Goal: Task Accomplishment & Management: Complete application form

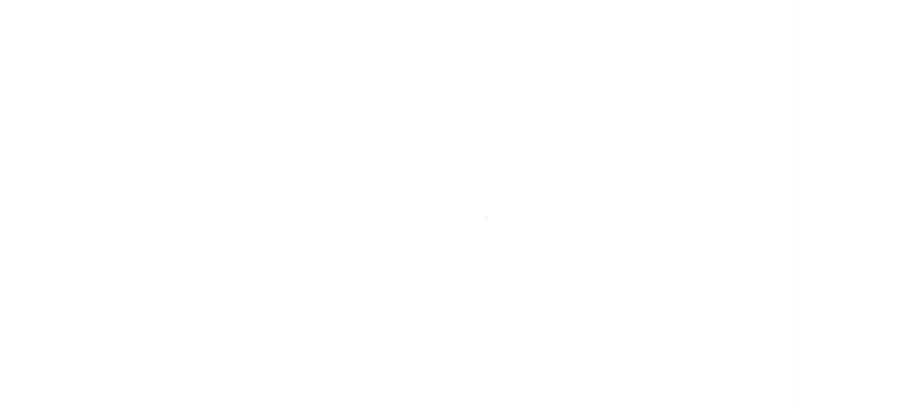
scroll to position [178, 0]
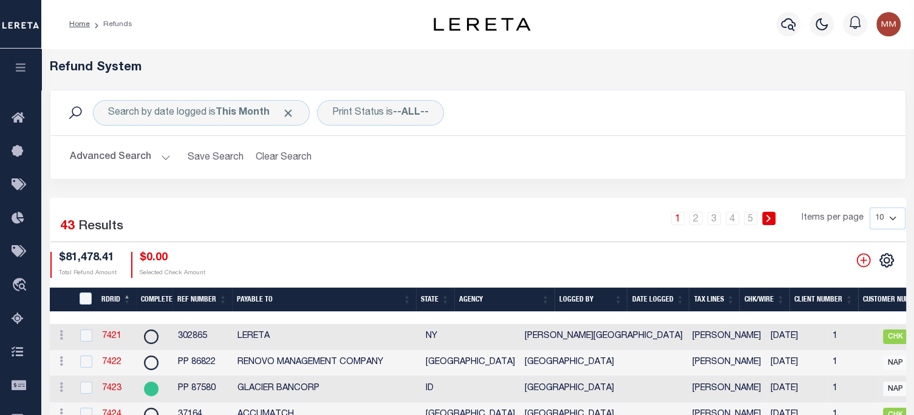
click at [141, 154] on button "Advanced Search" at bounding box center [120, 158] width 101 height 24
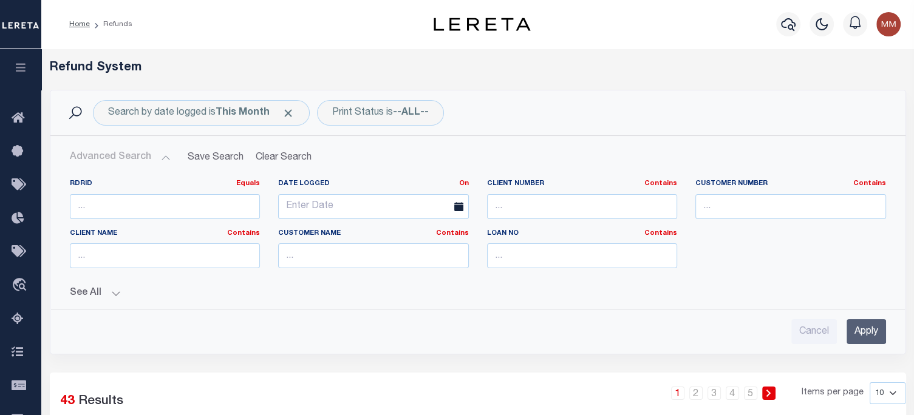
click at [163, 155] on button "Advanced Search" at bounding box center [120, 158] width 101 height 24
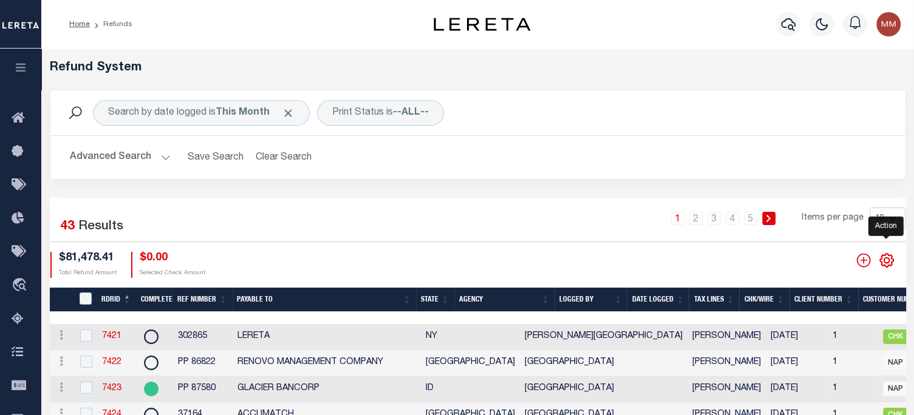
click at [683, 263] on icon "" at bounding box center [887, 261] width 16 height 16
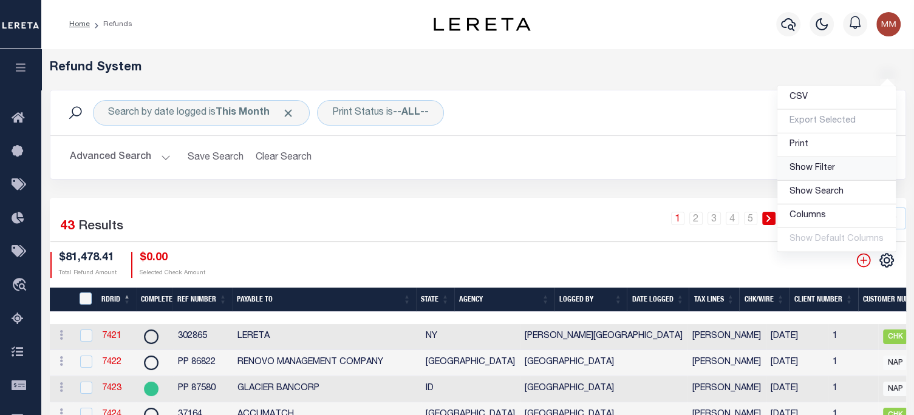
click at [683, 168] on span "Show Filter" at bounding box center [812, 168] width 46 height 9
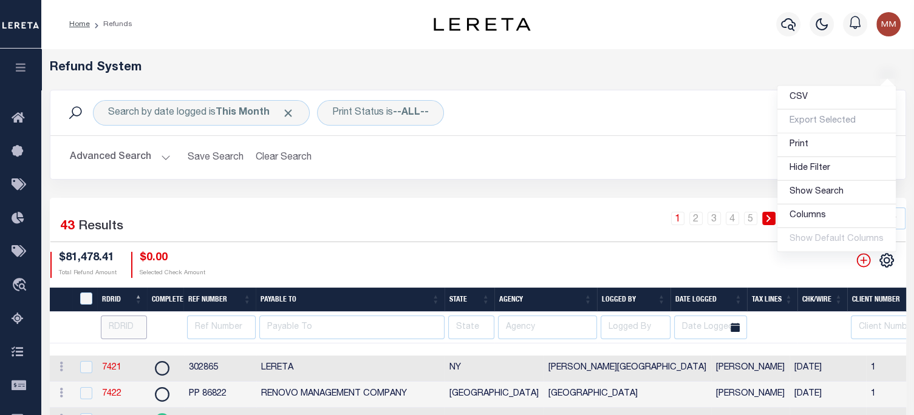
click at [119, 325] on input "number" at bounding box center [124, 328] width 47 height 24
type input "7446"
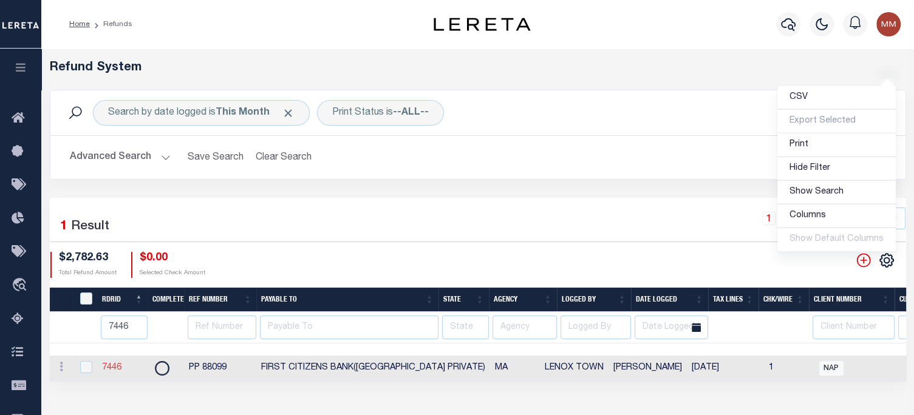
click at [112, 367] on link "7446" at bounding box center [111, 368] width 19 height 9
checkbox input "true"
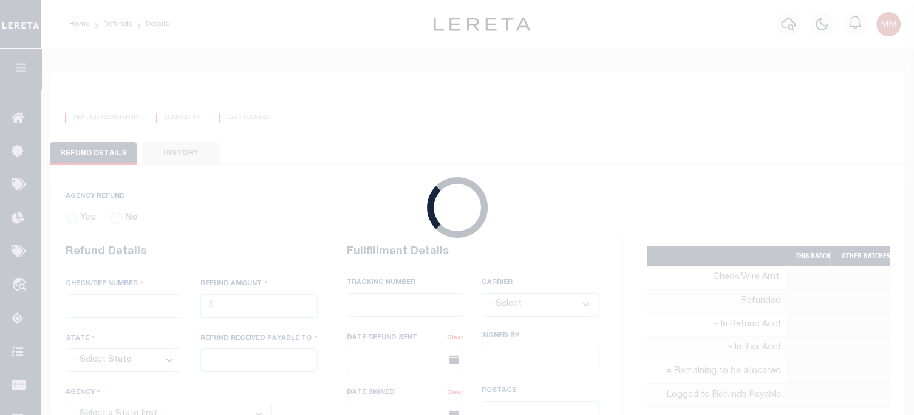
radio input "true"
type input "PP 88099"
type input "$2,782.63"
select select "MA"
type input "FIRST CITIZENS BANK([GEOGRAPHIC_DATA] PRIVATE)"
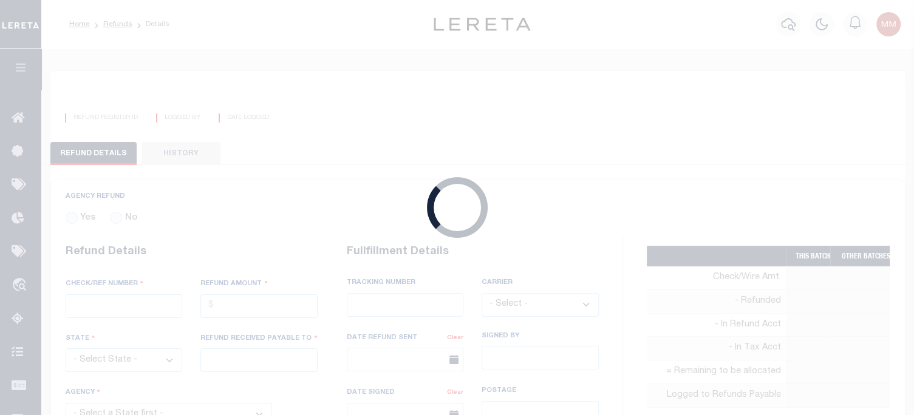
select select
select select "[PERSON_NAME]"
select select "OTH"
select select "OVP"
type textarea "THIS IS FROM THE RFR REPORT"
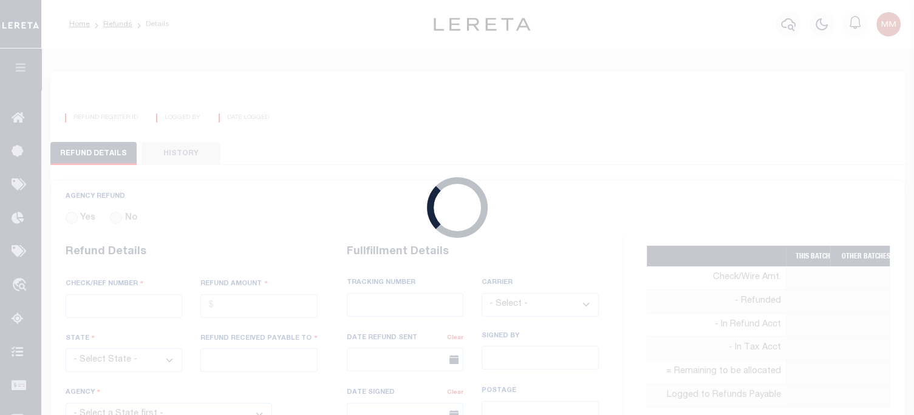
type input "[PERSON_NAME]"
type input "[DATE]"
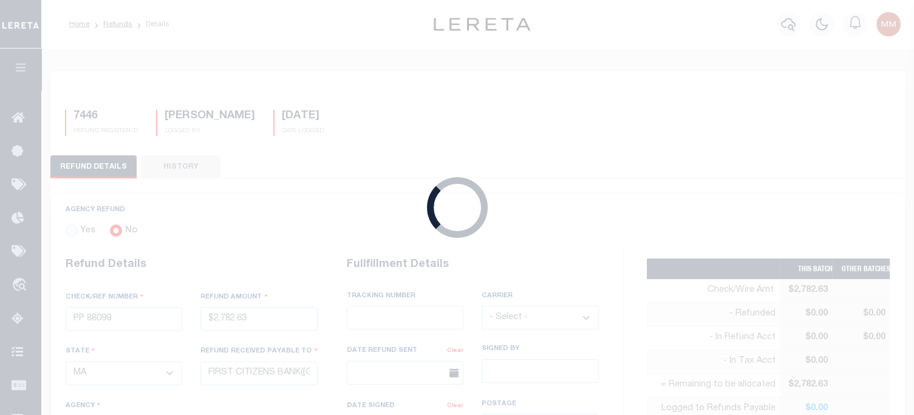
select select "2500317016"
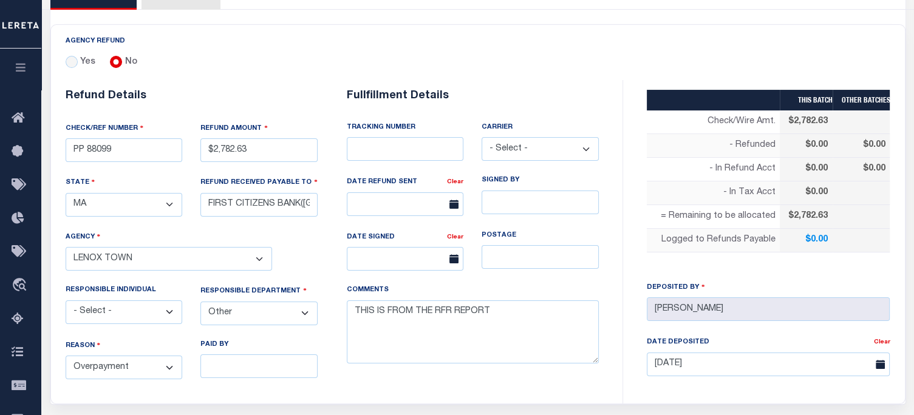
scroll to position [182, 0]
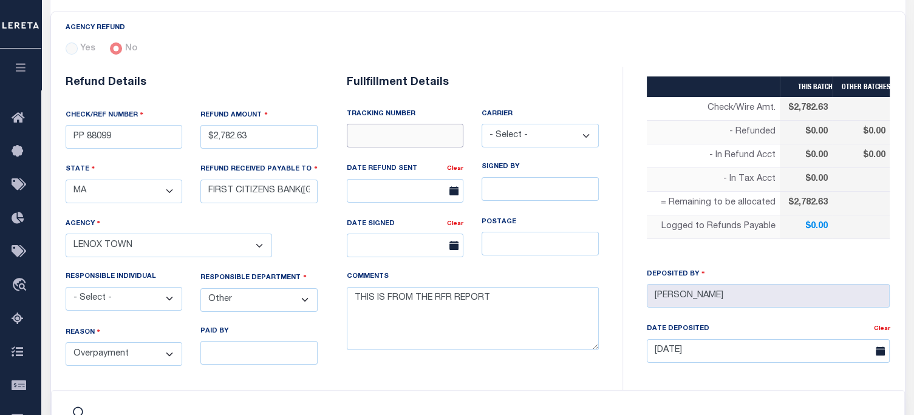
click at [394, 135] on input "text" at bounding box center [405, 136] width 117 height 24
type input "WIRED FUNDS"
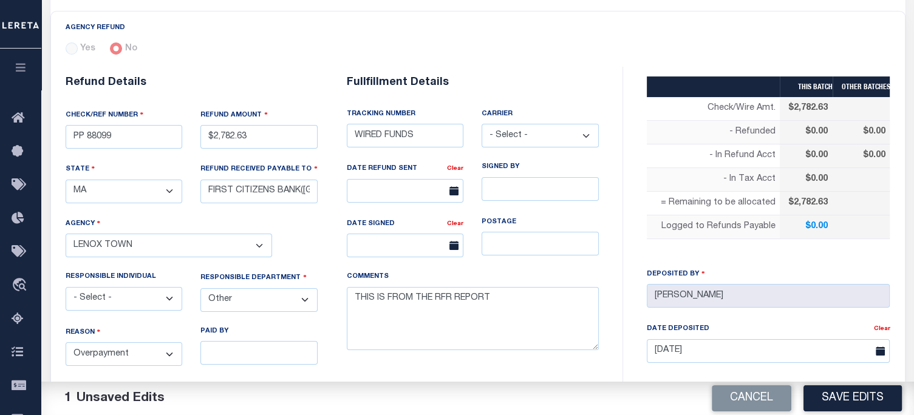
click at [511, 132] on select "- Select - Fedex USPS" at bounding box center [540, 136] width 117 height 24
click at [387, 188] on input "text" at bounding box center [405, 191] width 117 height 24
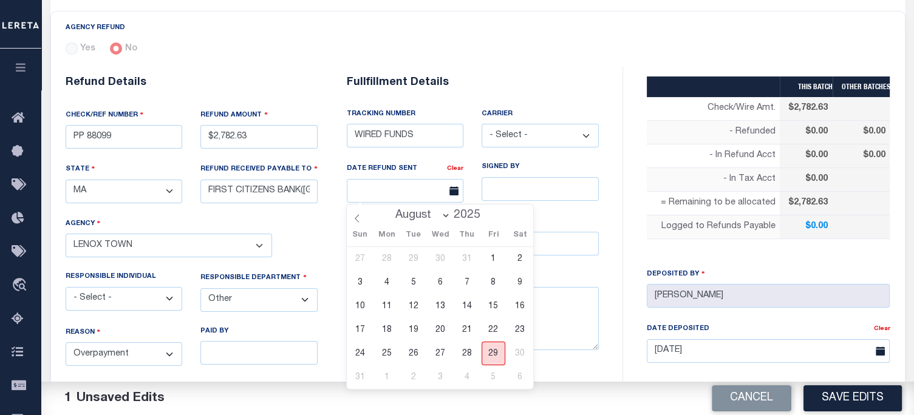
drag, startPoint x: 492, startPoint y: 353, endPoint x: 509, endPoint y: 355, distance: 17.1
click at [493, 354] on span "29" at bounding box center [494, 354] width 24 height 24
type input "[DATE]"
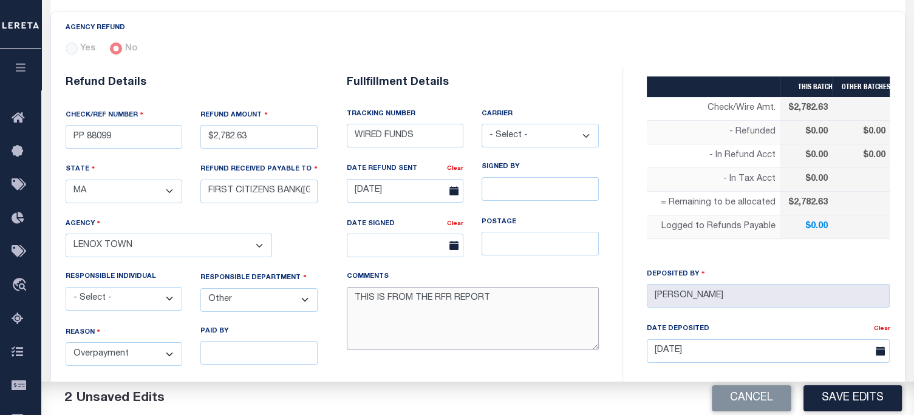
click at [492, 301] on textarea "THIS IS FROM THE RFR REPORT" at bounding box center [473, 319] width 252 height 64
click at [683, 396] on button "Save Edits" at bounding box center [852, 399] width 98 height 26
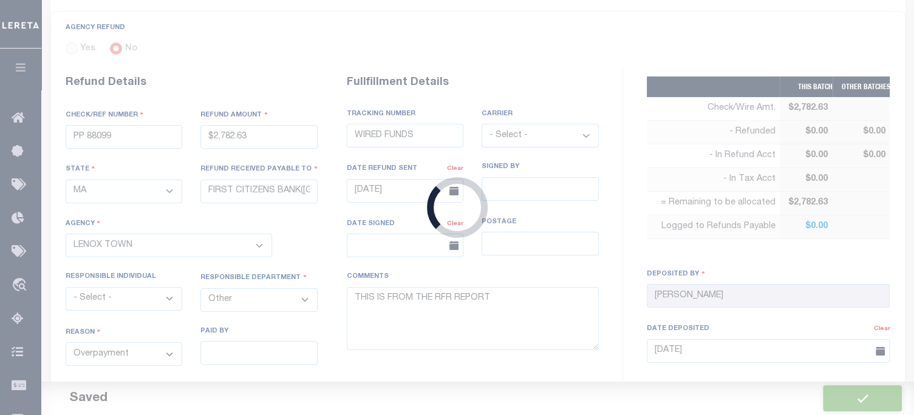
type input "$2,782.63"
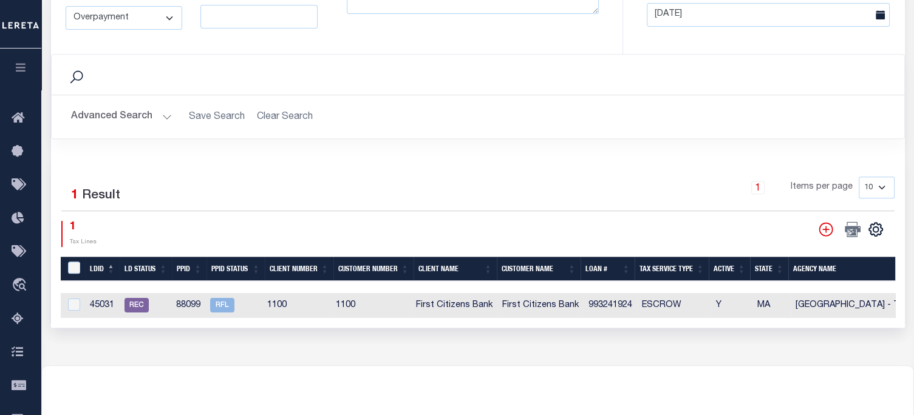
scroll to position [547, 0]
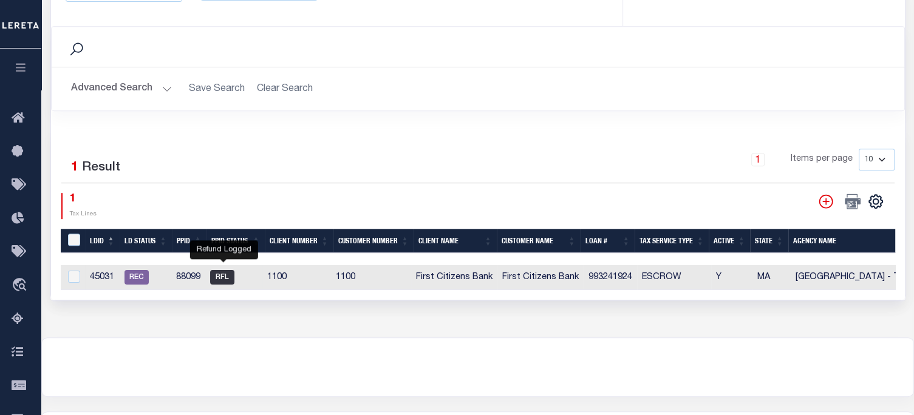
click at [218, 276] on span "RFL" at bounding box center [222, 277] width 24 height 15
checkbox input "true"
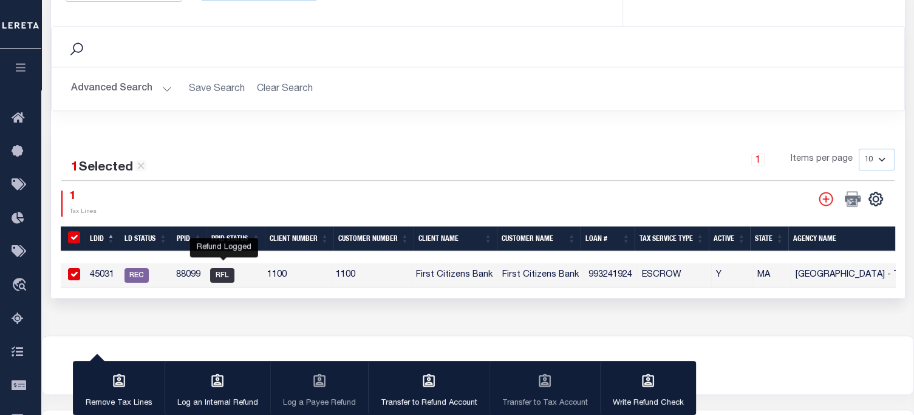
click at [223, 269] on span "RFL" at bounding box center [222, 275] width 24 height 15
checkbox input "false"
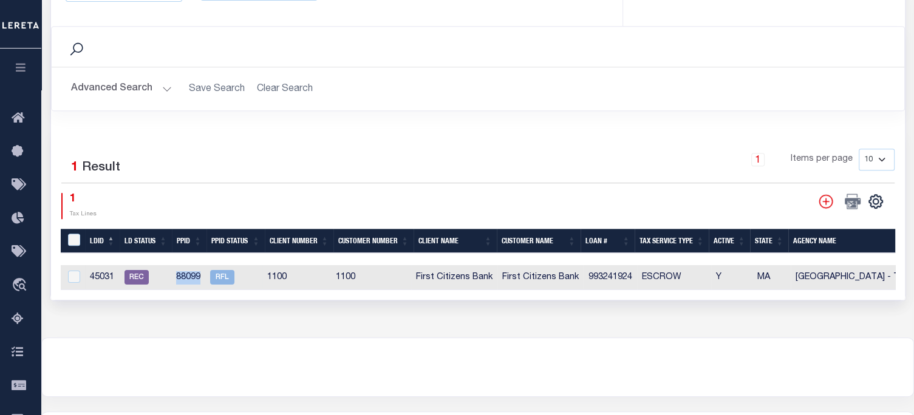
drag, startPoint x: 173, startPoint y: 275, endPoint x: 199, endPoint y: 270, distance: 26.6
click at [199, 270] on td "88099" at bounding box center [188, 277] width 34 height 25
checkbox input "true"
copy td "88099"
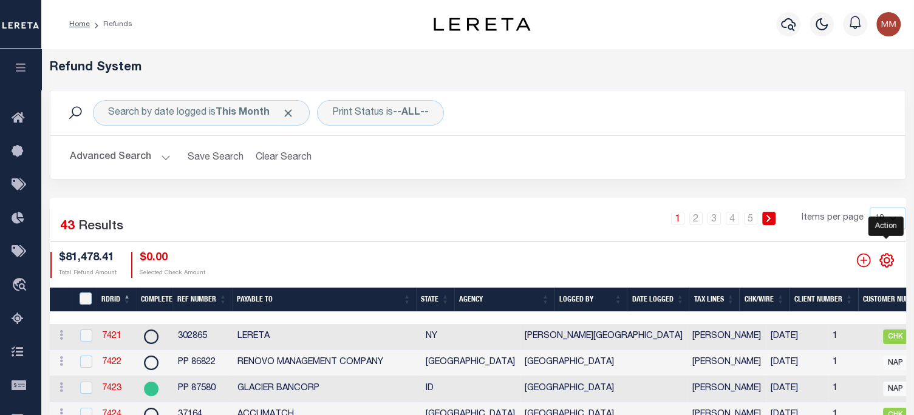
click at [683, 263] on icon "" at bounding box center [887, 261] width 16 height 16
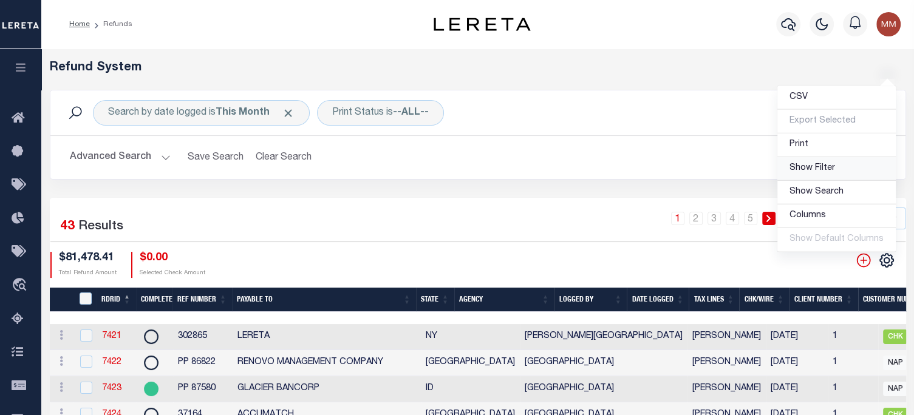
click at [683, 171] on span "Show Filter" at bounding box center [812, 168] width 46 height 9
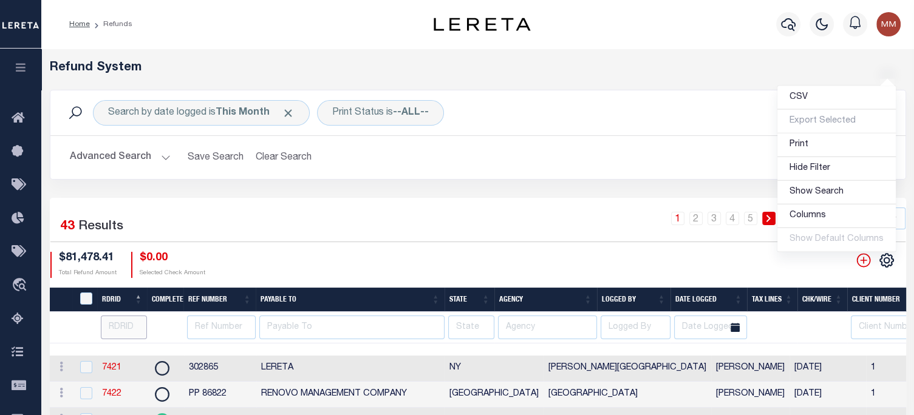
click at [118, 326] on input "number" at bounding box center [124, 328] width 47 height 24
type input "7446"
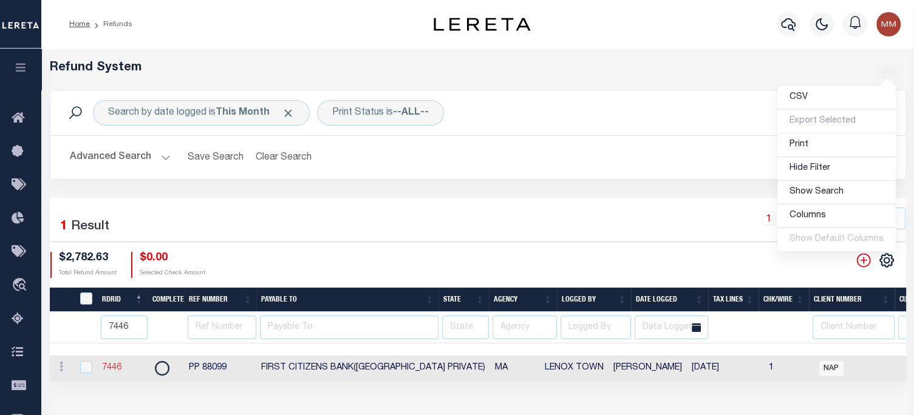
click at [113, 367] on link "7446" at bounding box center [111, 368] width 19 height 9
checkbox input "true"
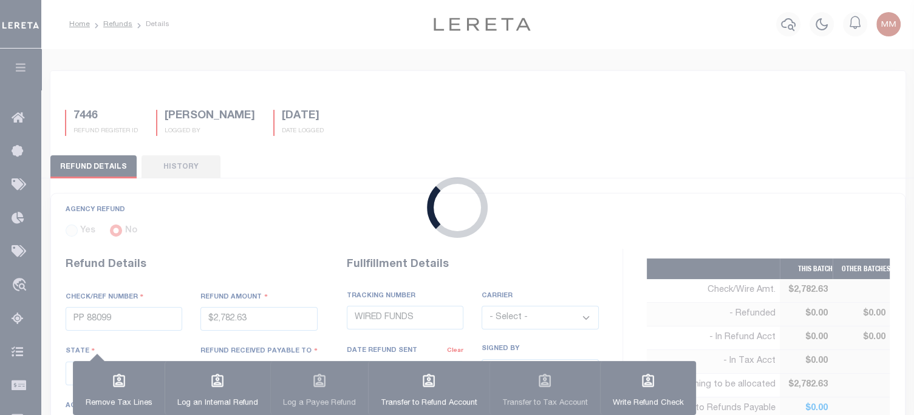
type input "$2,782.63"
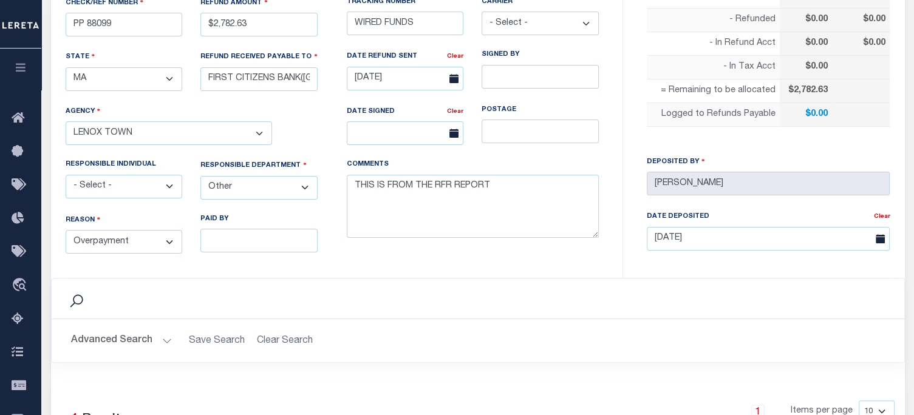
scroll to position [547, 0]
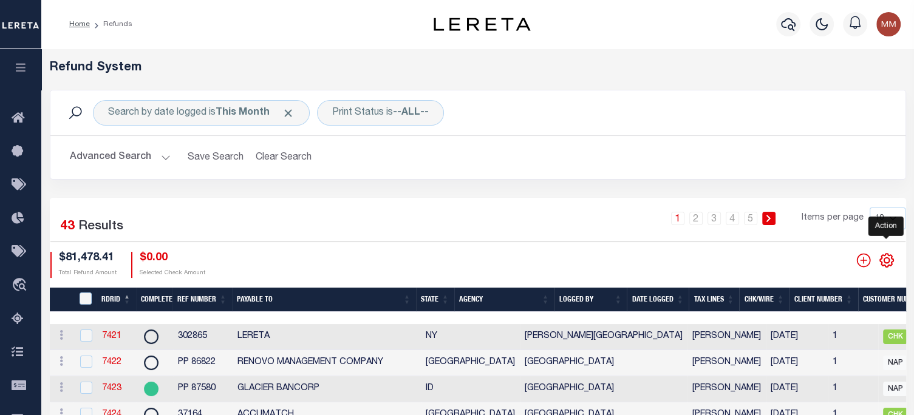
click at [683, 263] on icon "" at bounding box center [886, 259] width 5 height 5
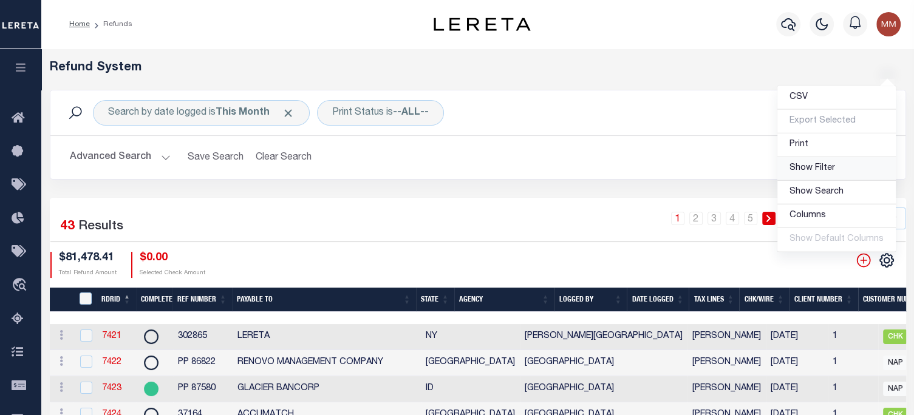
click at [683, 167] on span "Show Filter" at bounding box center [812, 168] width 46 height 9
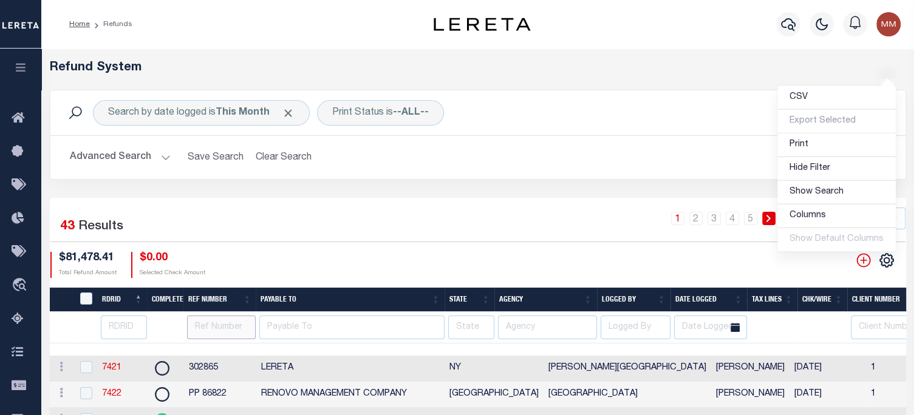
click at [204, 326] on input "text" at bounding box center [221, 328] width 69 height 24
type input "1104006579"
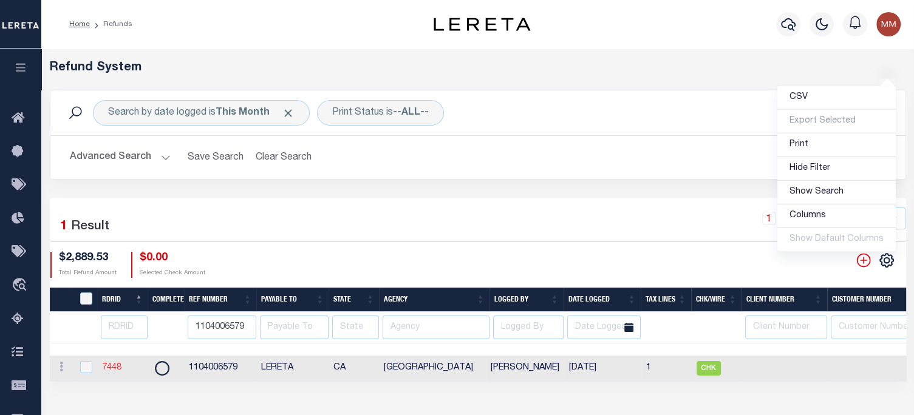
click at [112, 371] on link "7448" at bounding box center [111, 368] width 19 height 9
checkbox input "true"
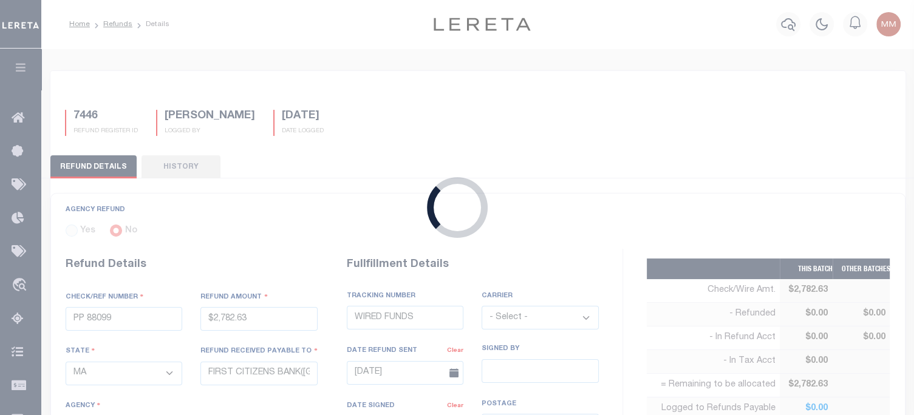
radio input "true"
type input "1104006579"
type input "$2,889.53"
select select "CA"
type input "LERETA"
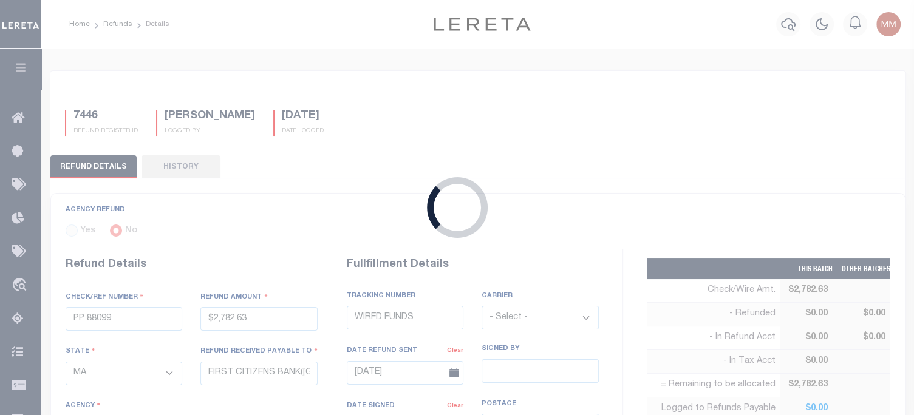
select select
select select "COL"
select select "DUP"
type textarea "DEPOSITING CK [DATE]"
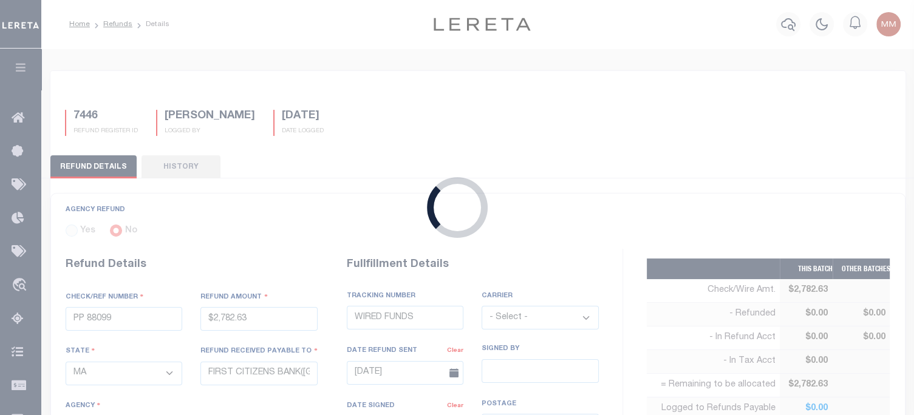
type input "[DATE]"
select select "606700000"
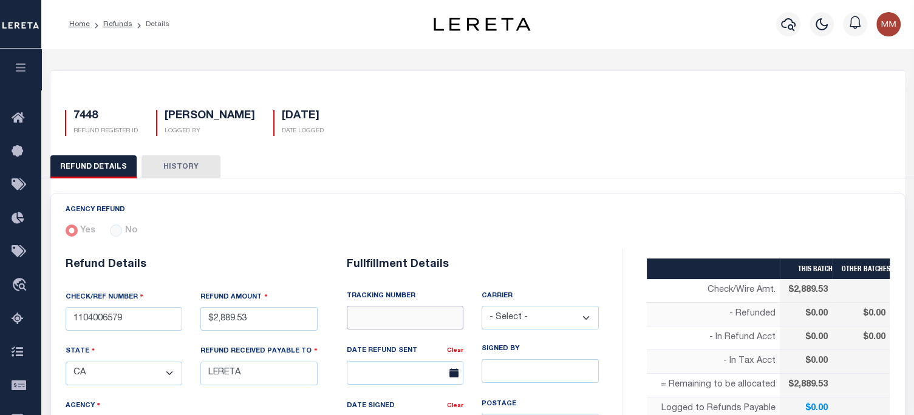
click at [387, 319] on input "text" at bounding box center [405, 318] width 117 height 24
type input "WIRED FUNDS"
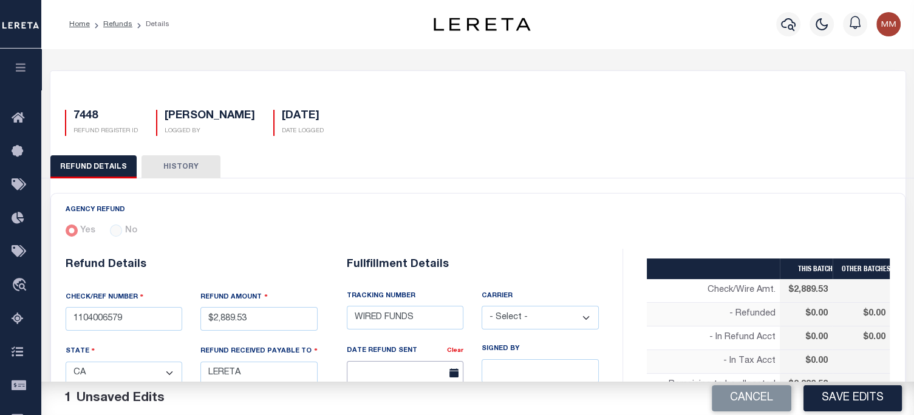
click at [439, 377] on input "text" at bounding box center [405, 373] width 117 height 24
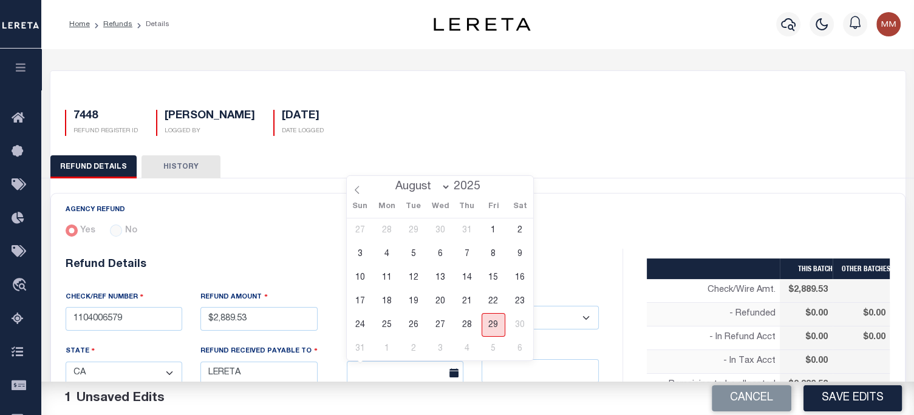
click at [492, 329] on span "29" at bounding box center [494, 325] width 24 height 24
type input "[DATE]"
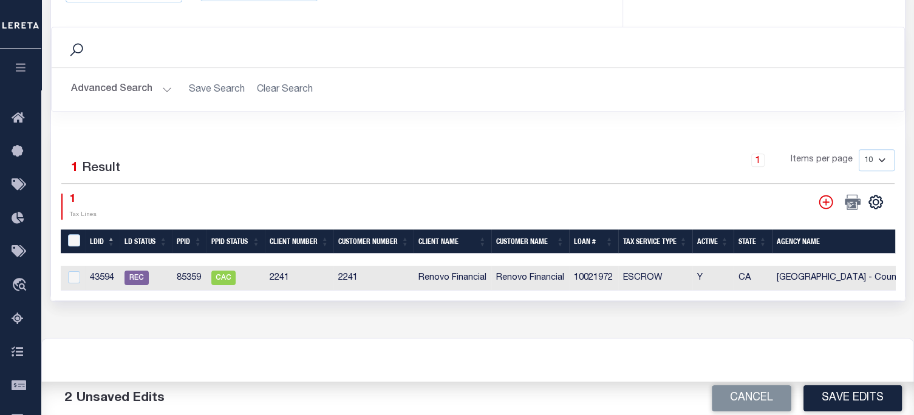
scroll to position [547, 0]
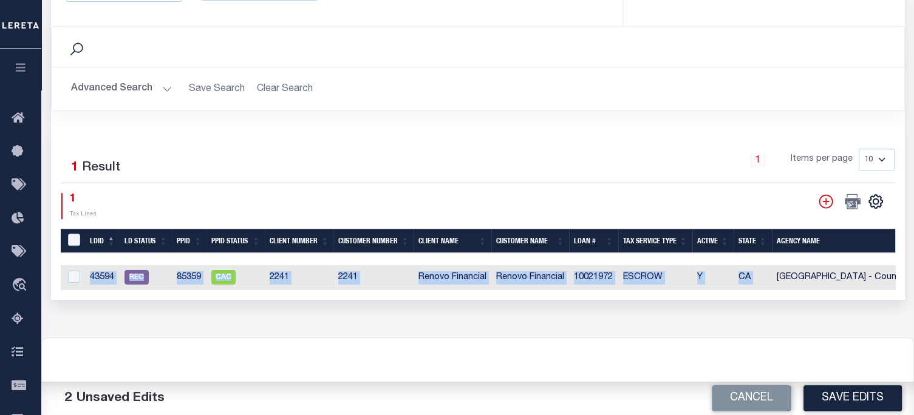
drag, startPoint x: 464, startPoint y: 293, endPoint x: 714, endPoint y: 281, distance: 250.5
click at [683, 277] on div "Selected 1 Result 1 Items per page 10 25 50 100 1 Tax Lines" at bounding box center [478, 214] width 854 height 171
click at [512, 295] on div "Selected 1 Result 1 Items per page 10 25 50 100 1 Tax Lines" at bounding box center [478, 214] width 854 height 171
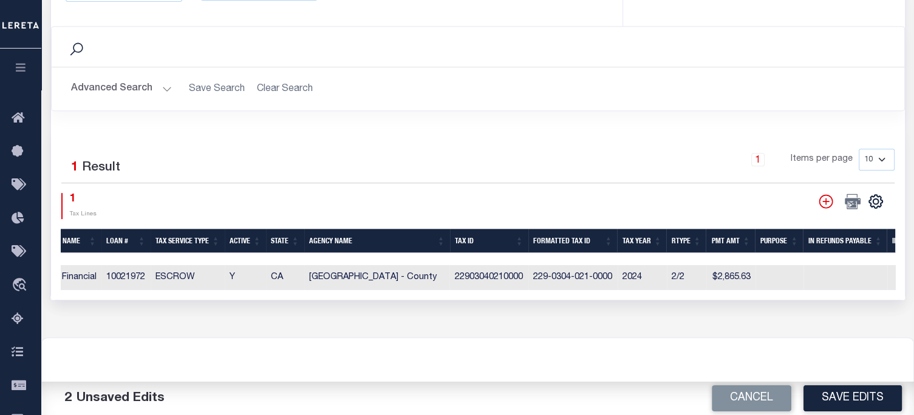
scroll to position [0, 0]
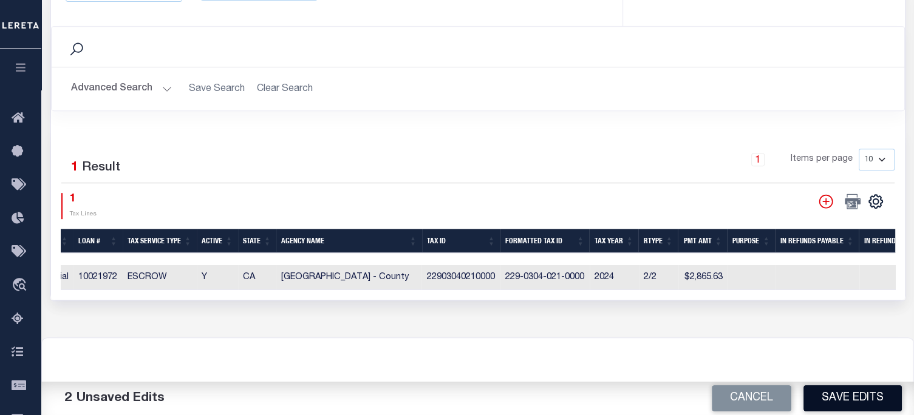
click at [683, 393] on button "Save Edits" at bounding box center [852, 399] width 98 height 26
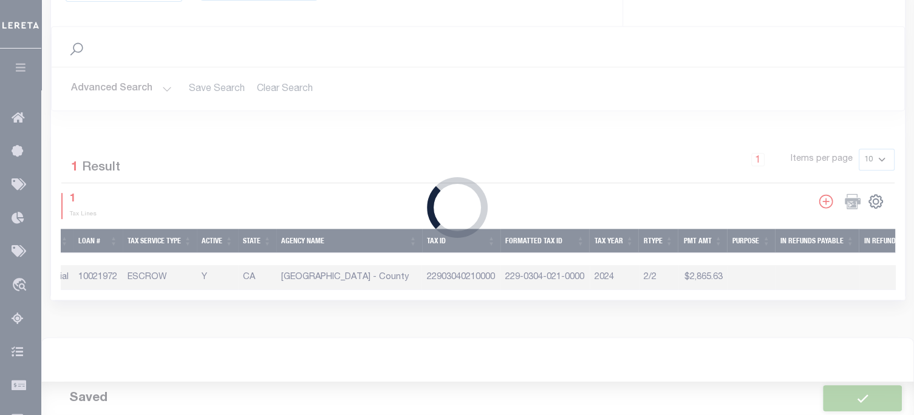
type input "$2,889.53"
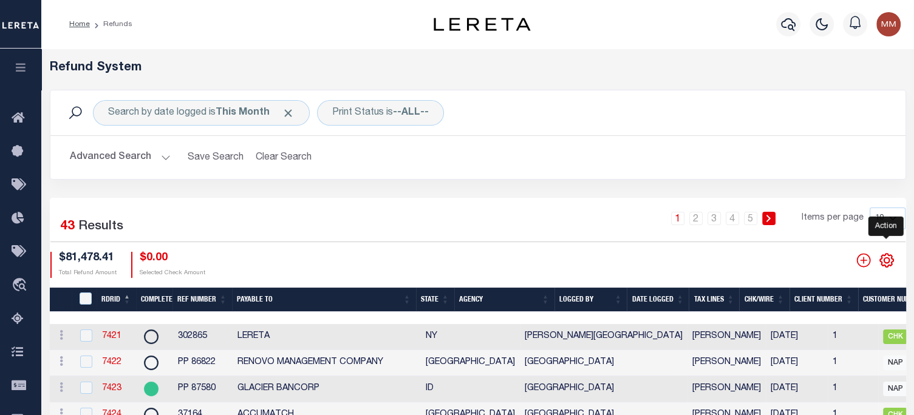
click at [683, 262] on icon "" at bounding box center [887, 261] width 16 height 16
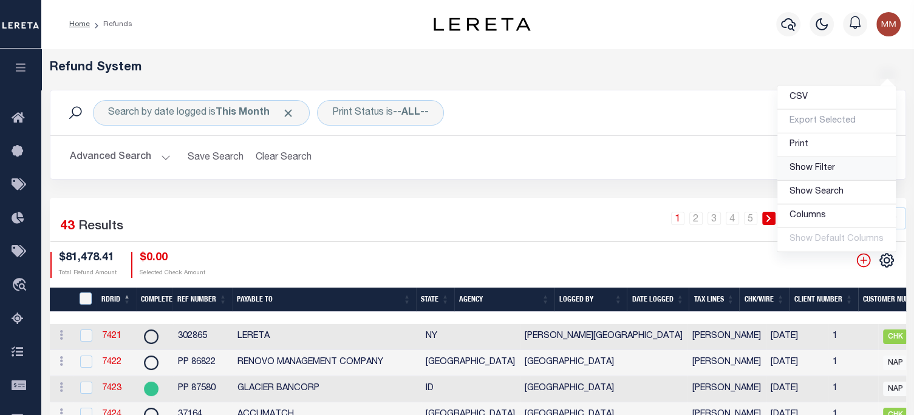
click at [683, 169] on span "Show Filter" at bounding box center [812, 168] width 46 height 9
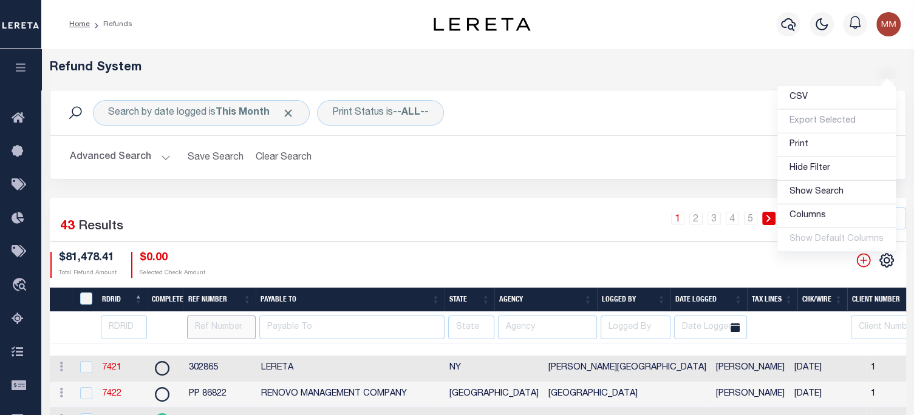
click at [216, 329] on input "text" at bounding box center [221, 328] width 69 height 24
type input "78712"
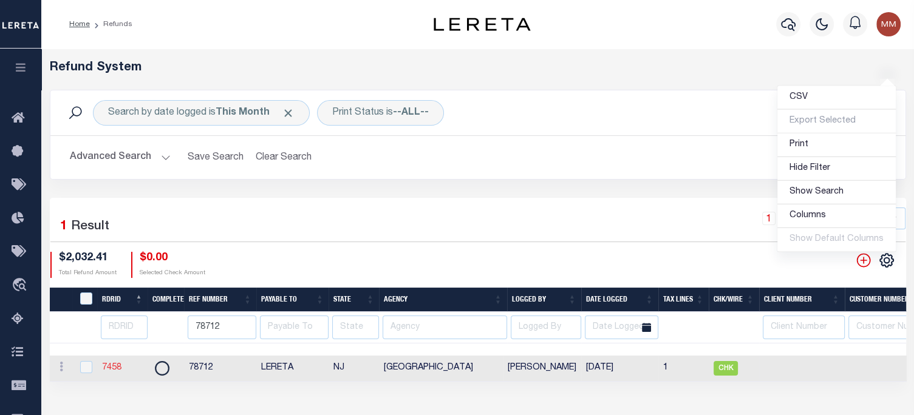
click at [111, 372] on link "7458" at bounding box center [111, 368] width 19 height 9
checkbox input "true"
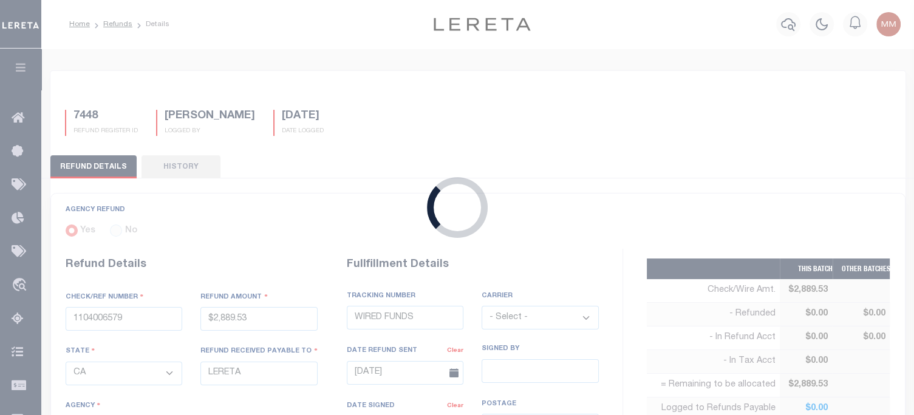
type input "78712"
type input "$2,032.41"
select select "NJ"
select select
select select "OVP"
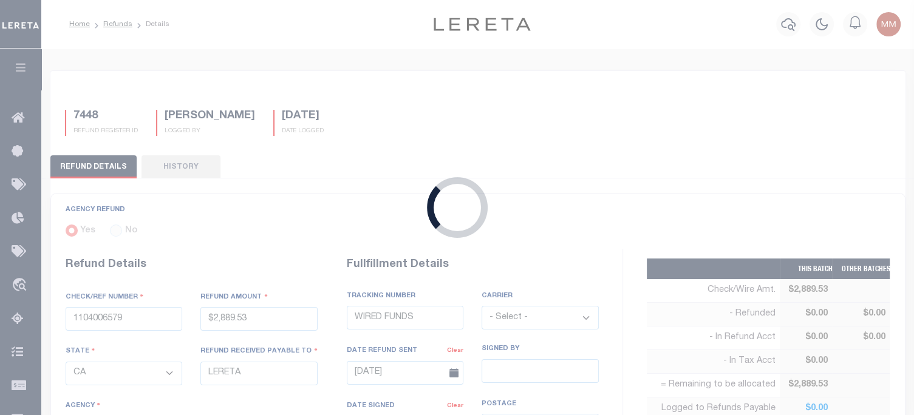
type input "[DATE]"
select select "3401741008"
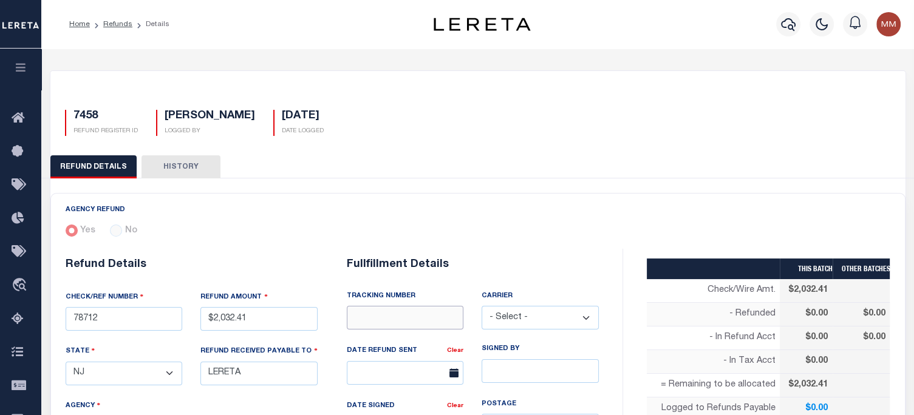
click at [401, 325] on input "text" at bounding box center [405, 318] width 117 height 24
type input "WIRED FUNDS"
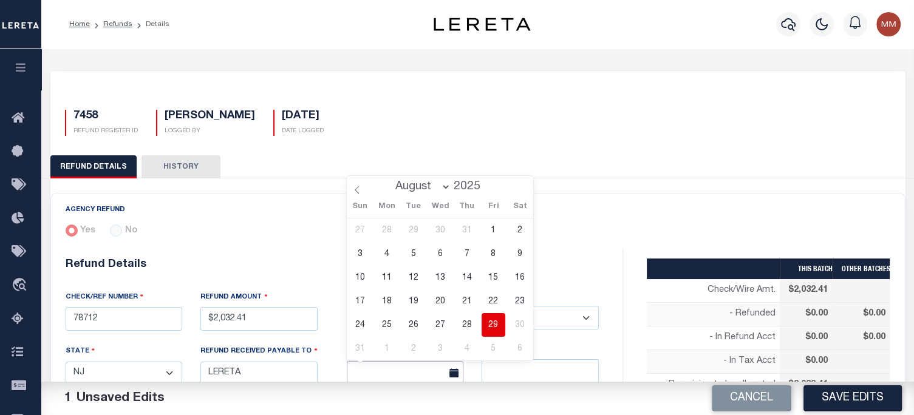
click at [402, 375] on input "text" at bounding box center [405, 373] width 117 height 24
click at [492, 324] on span "29" at bounding box center [494, 325] width 24 height 24
type input "[DATE]"
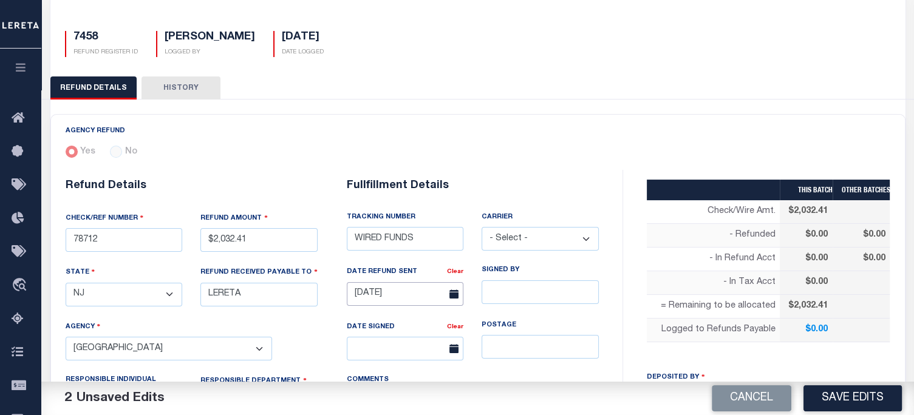
scroll to position [121, 0]
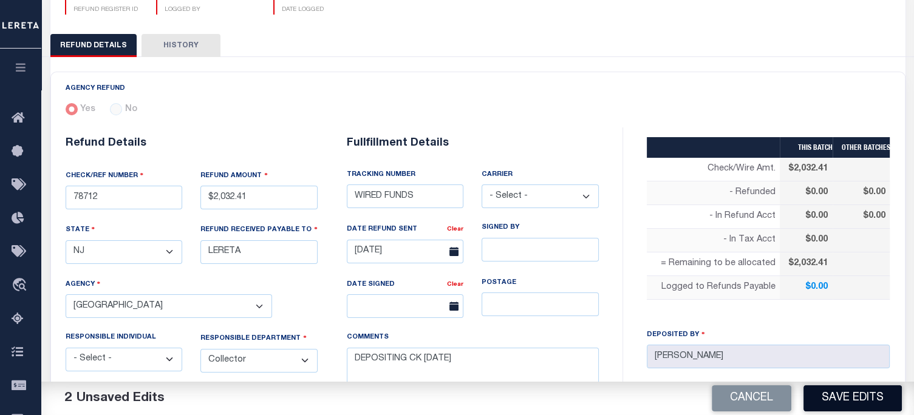
click at [683, 398] on button "Save Edits" at bounding box center [852, 399] width 98 height 26
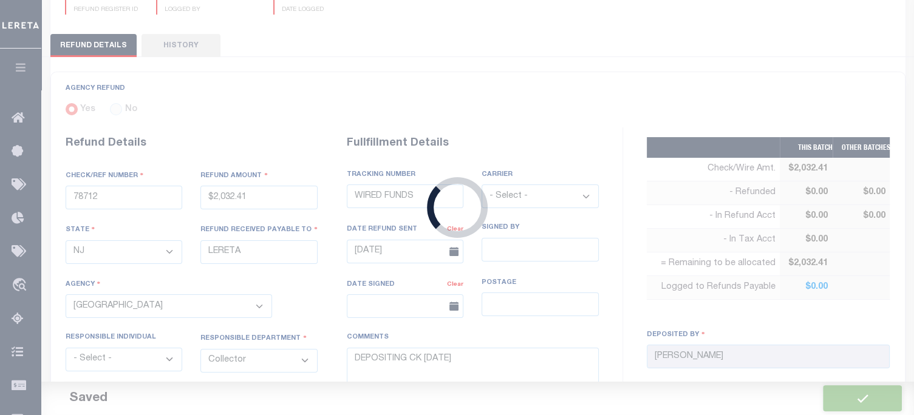
type input "$2,032.41"
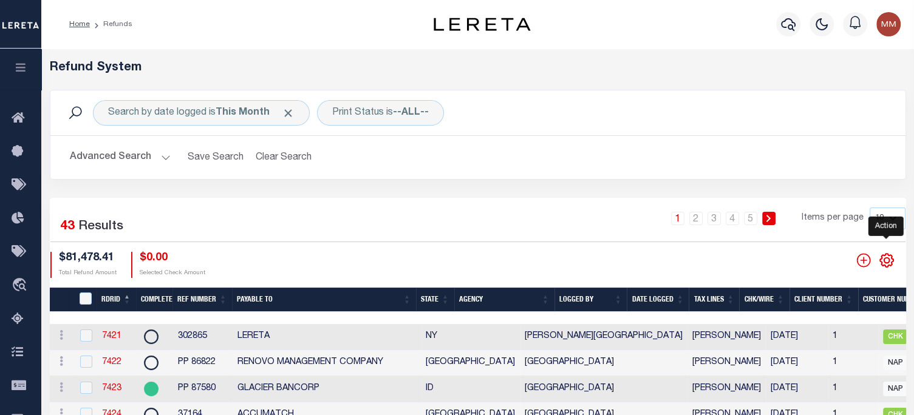
click at [683, 258] on icon "" at bounding box center [886, 259] width 5 height 5
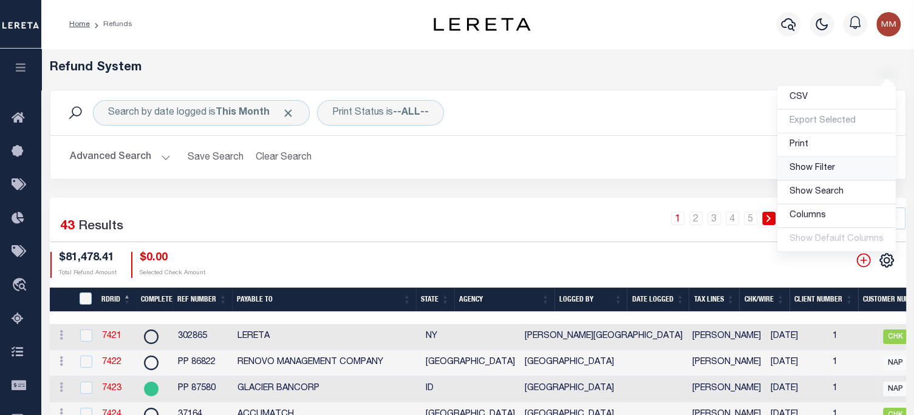
click at [683, 171] on span "Show Filter" at bounding box center [812, 168] width 46 height 9
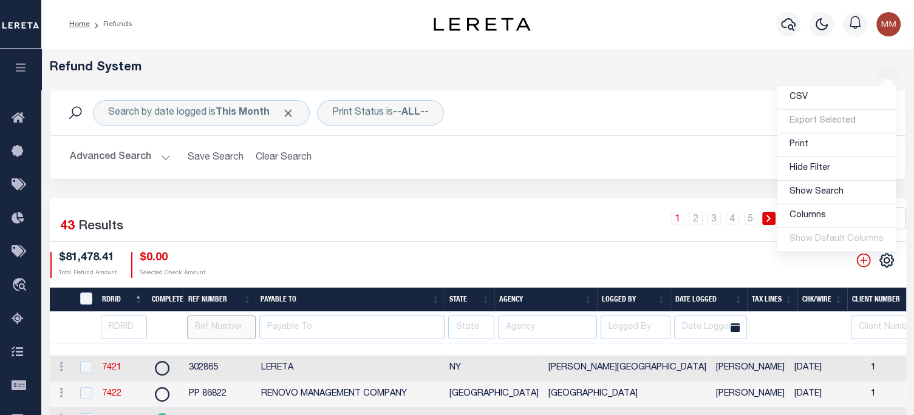
click at [215, 323] on input "text" at bounding box center [221, 328] width 69 height 24
type input "37804"
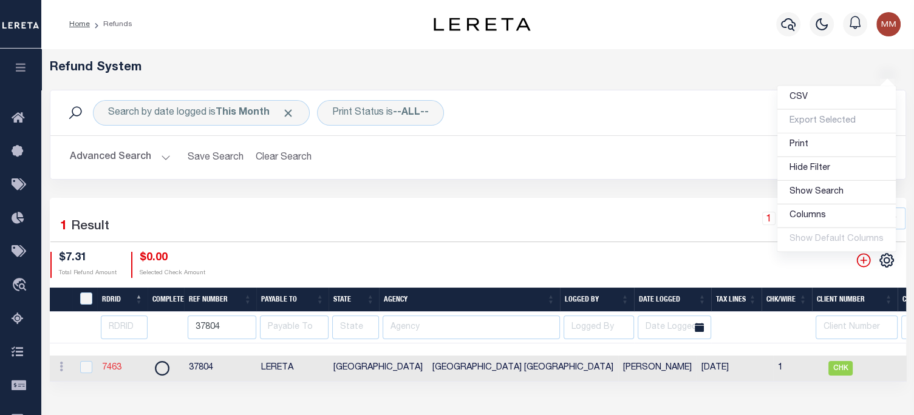
click at [113, 369] on link "7463" at bounding box center [111, 368] width 19 height 9
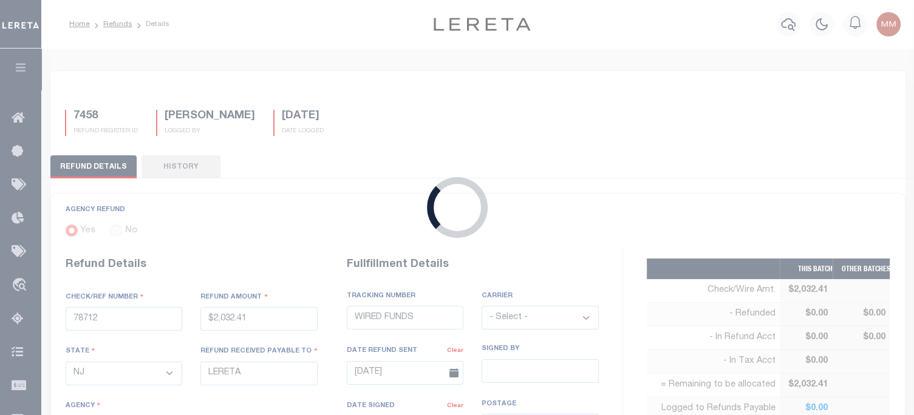
type input "37804"
type input "$7.31"
select select "[GEOGRAPHIC_DATA]"
select select
type input "[DATE]"
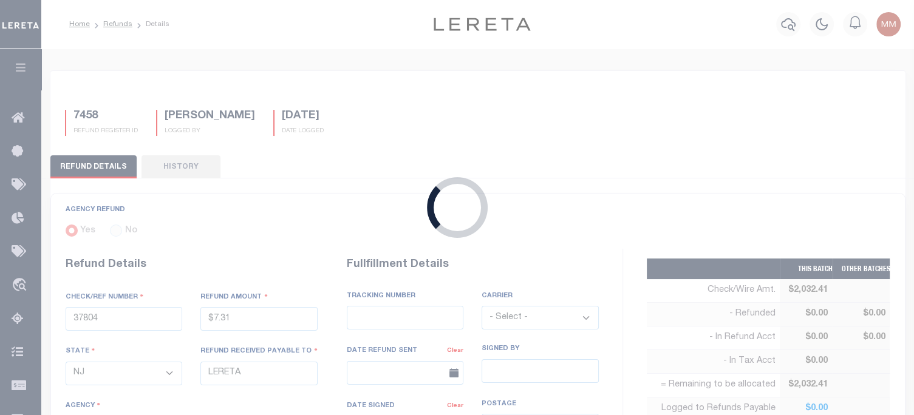
select select "4832980000"
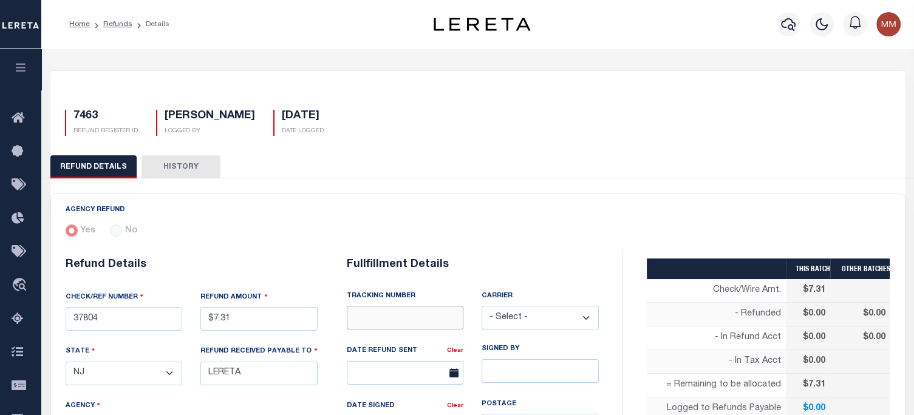
click at [390, 310] on input "text" at bounding box center [405, 318] width 117 height 24
type input "WIRED FUNDS"
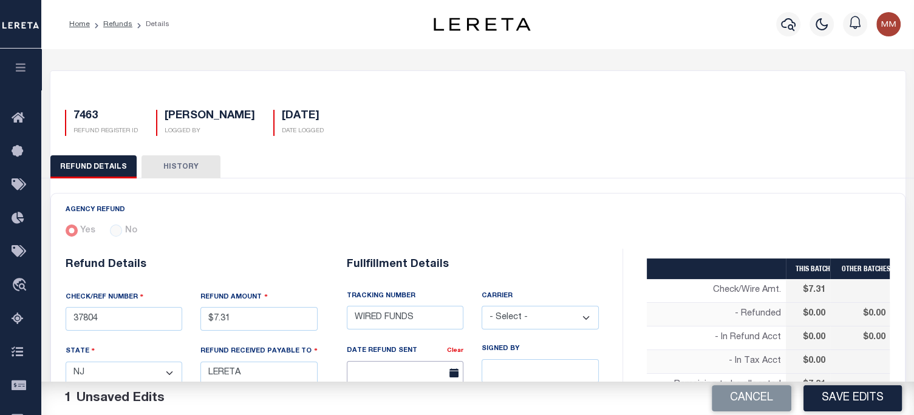
click at [399, 371] on input "text" at bounding box center [405, 373] width 117 height 24
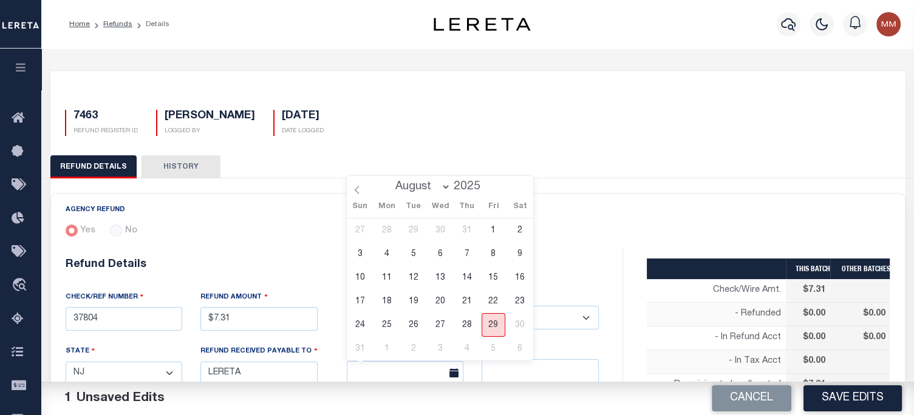
click at [499, 324] on span "29" at bounding box center [494, 325] width 24 height 24
type input "[DATE]"
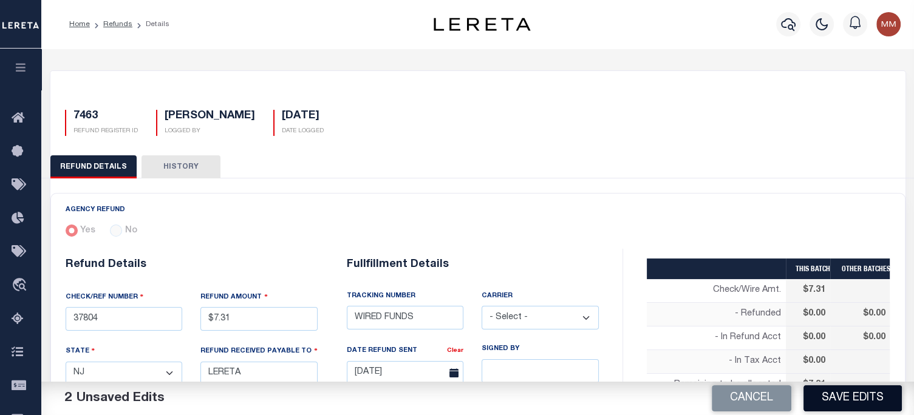
click at [683, 389] on button "Save Edits" at bounding box center [852, 399] width 98 height 26
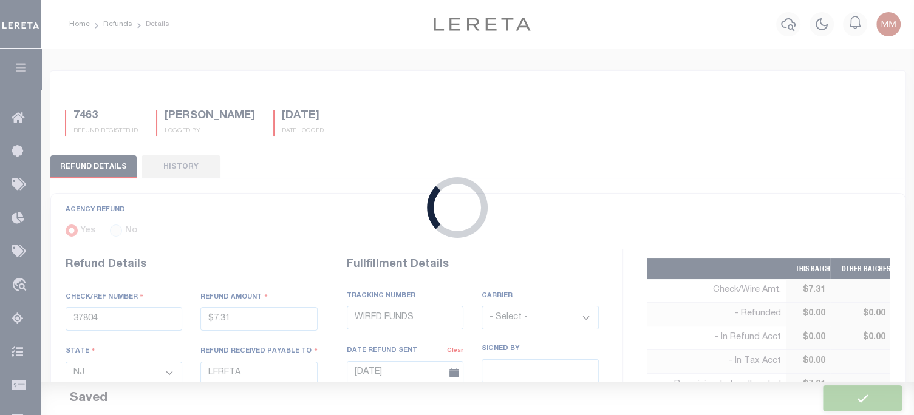
type input "$7.31"
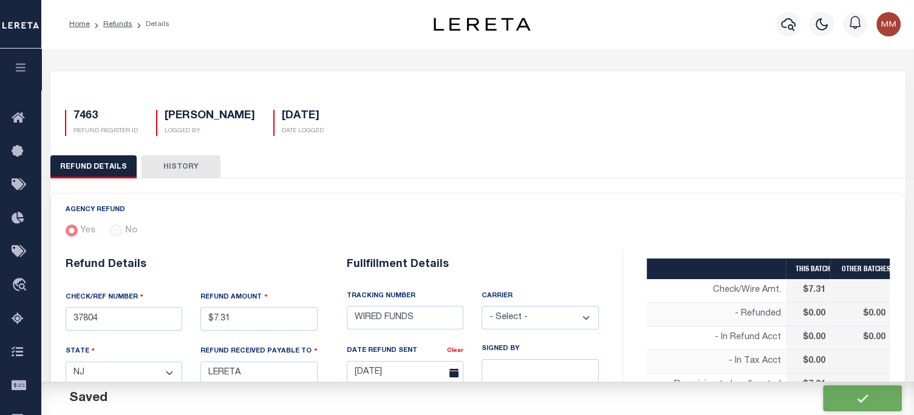
scroll to position [304, 0]
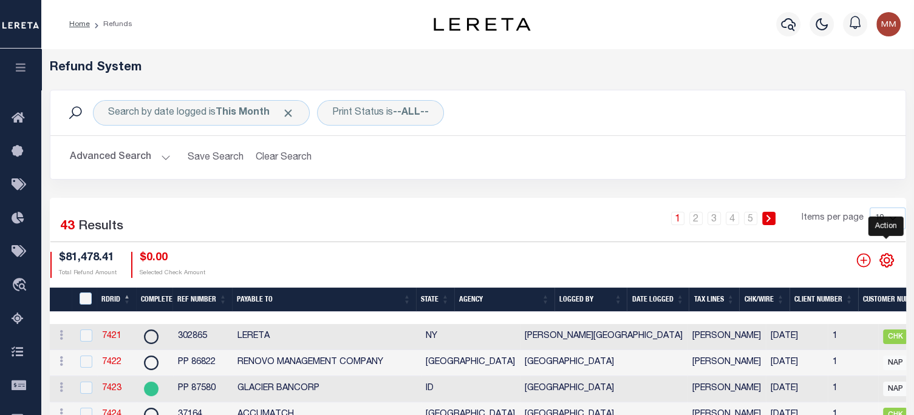
drag, startPoint x: 12, startPoint y: 170, endPoint x: 884, endPoint y: 259, distance: 877.2
click at [683, 259] on icon "" at bounding box center [887, 261] width 16 height 16
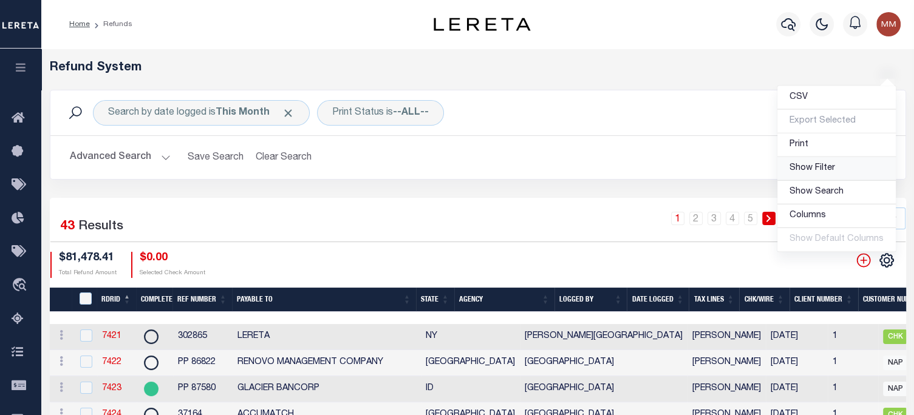
click at [683, 171] on span "Show Filter" at bounding box center [812, 168] width 46 height 9
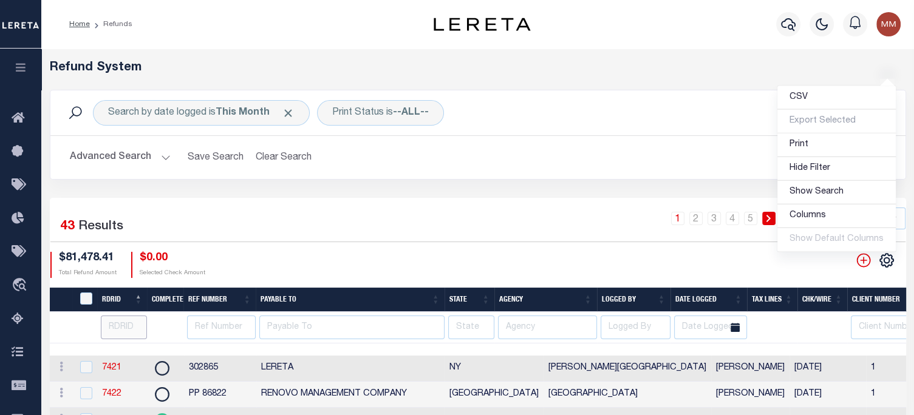
click at [119, 328] on input "number" at bounding box center [124, 328] width 47 height 24
type input "7457"
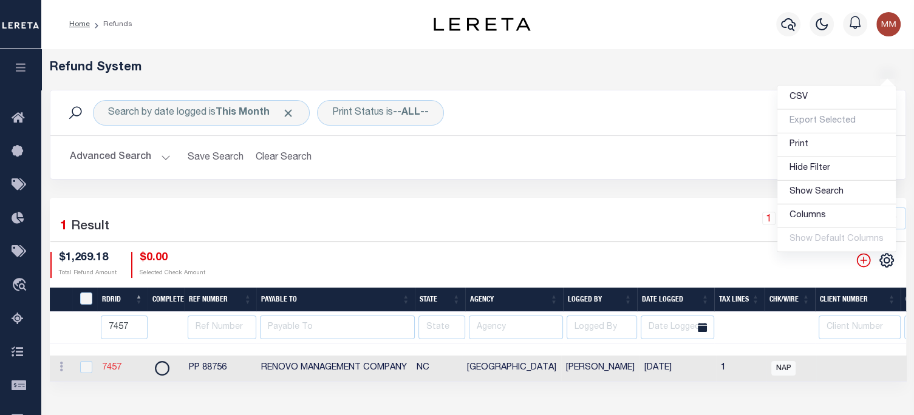
click at [112, 370] on link "7457" at bounding box center [111, 368] width 19 height 9
checkbox input "true"
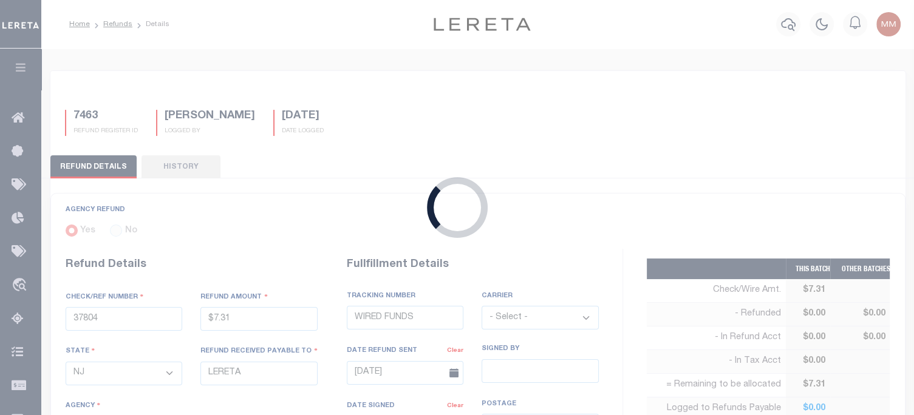
radio input "true"
type input "PP 88756"
type input "$1,269.18"
select select "NC"
type input "RENOVO MANAGEMENT COMPANY"
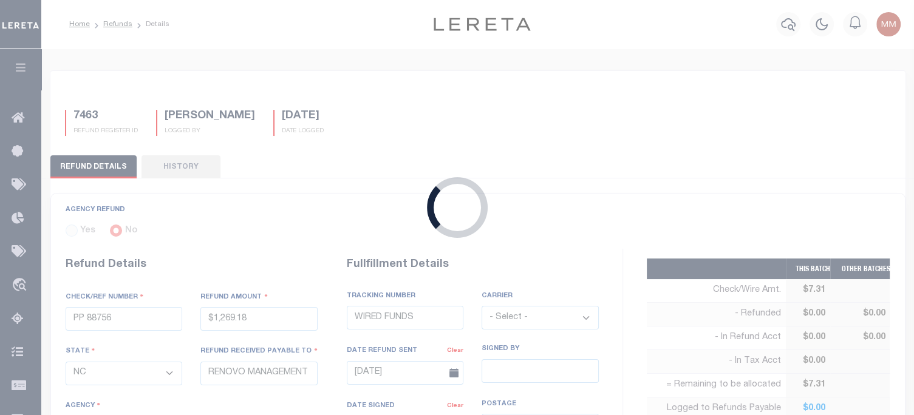
select select
select select "OTH"
type textarea "THIS IS FROM THE RFR REPORT"
type input "[DATE]"
select select "3715100000"
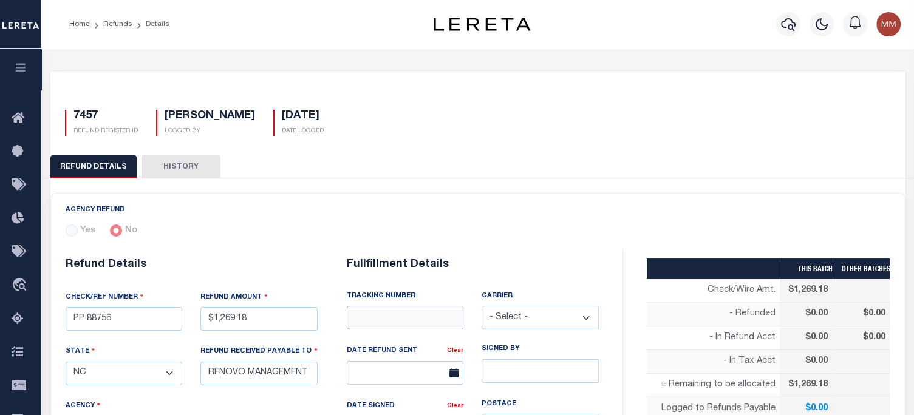
click at [434, 318] on input "text" at bounding box center [405, 318] width 117 height 24
type input "WIRED FUNDS"
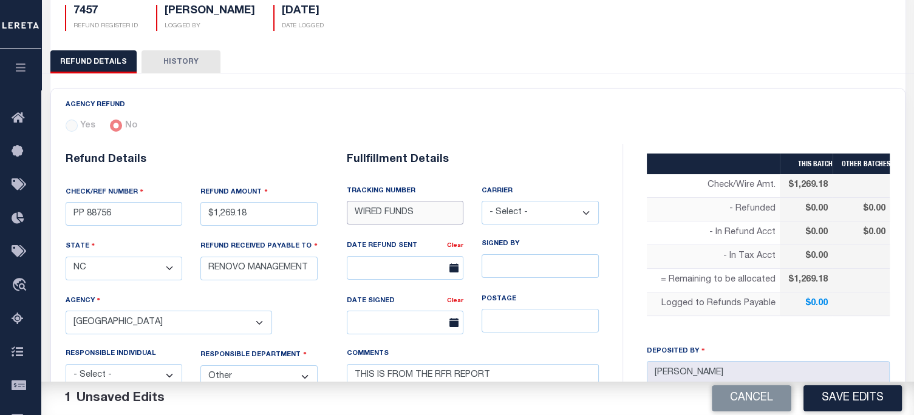
scroll to position [121, 0]
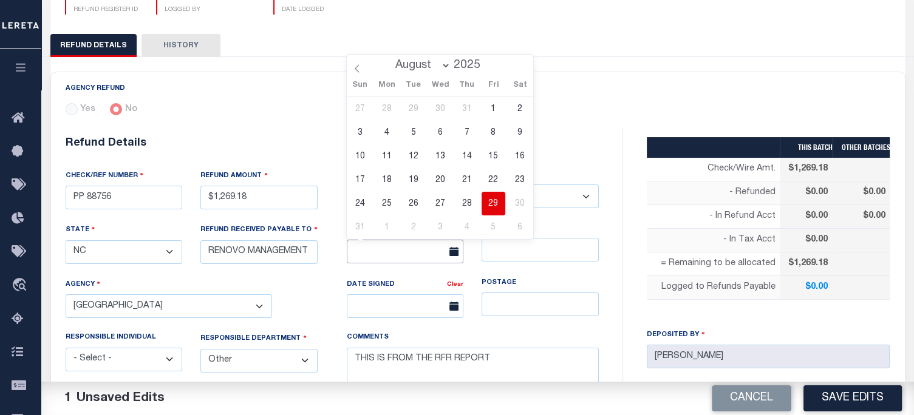
click at [401, 253] on input "text" at bounding box center [405, 252] width 117 height 24
click at [486, 209] on span "29" at bounding box center [494, 204] width 24 height 24
type input "[DATE]"
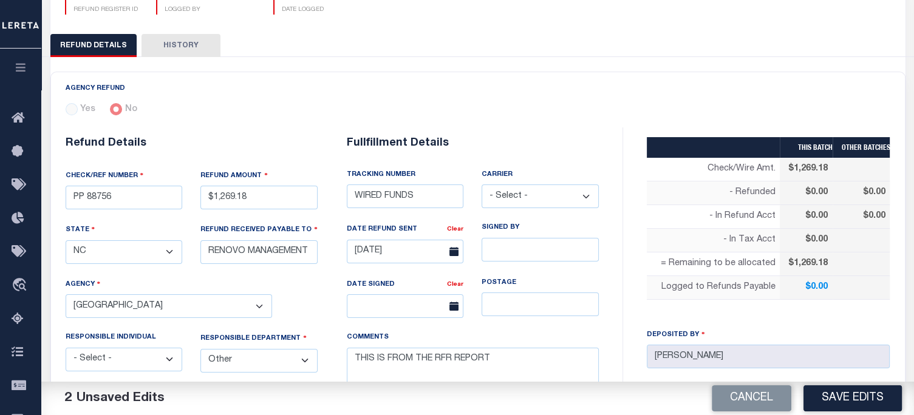
click at [683, 395] on button "Save Edits" at bounding box center [852, 399] width 98 height 26
type input "$1,269.18"
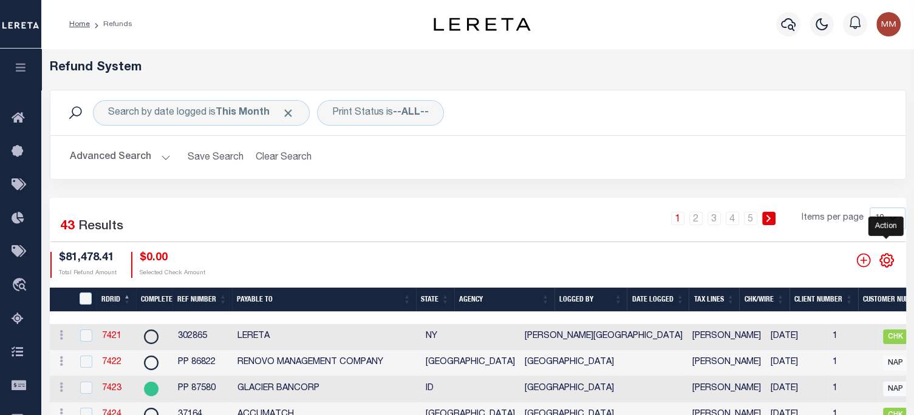
click at [683, 261] on icon "" at bounding box center [887, 261] width 16 height 16
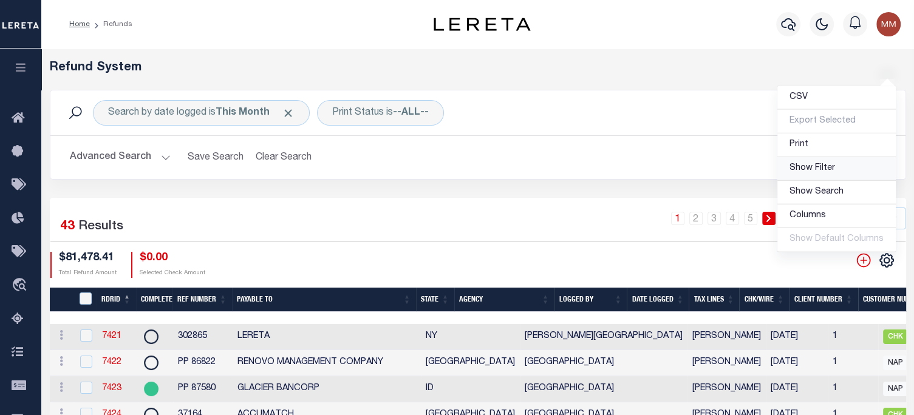
click at [683, 166] on span "Show Filter" at bounding box center [812, 168] width 46 height 9
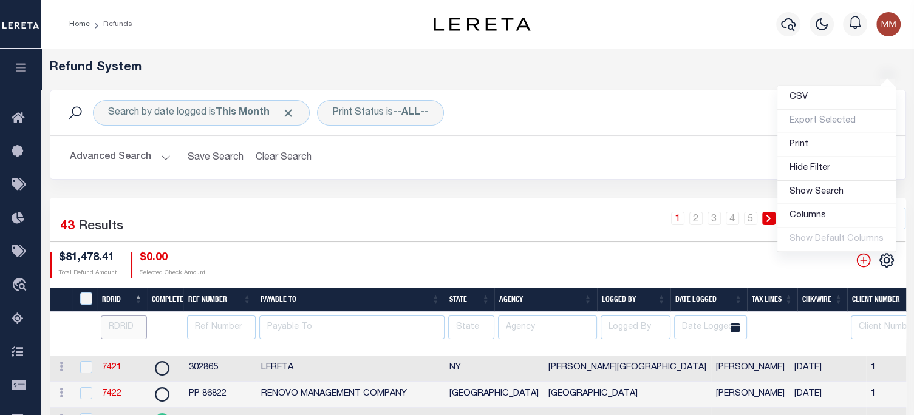
click at [116, 328] on input "number" at bounding box center [124, 328] width 47 height 24
type input "7452"
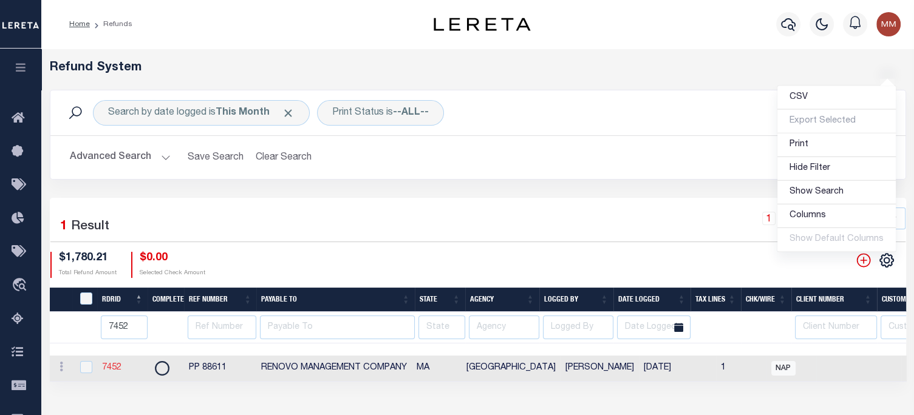
click at [117, 366] on link "7452" at bounding box center [111, 368] width 19 height 9
checkbox input "true"
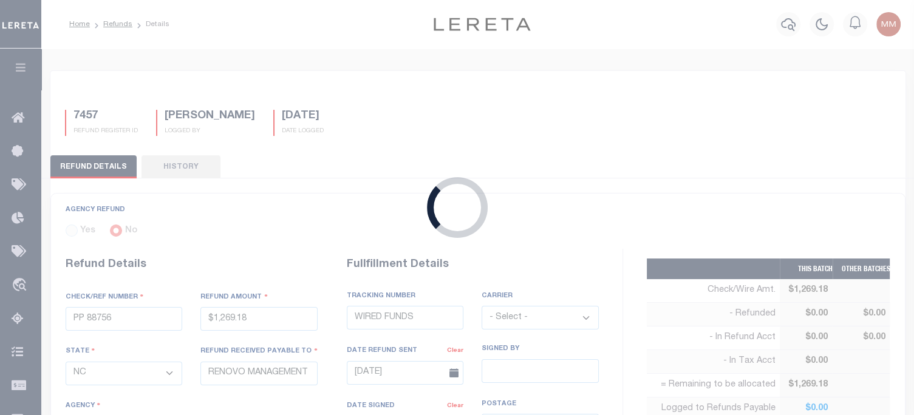
type input "PP 88611"
type input "$1,780.21"
select select "MA"
select select
type input "[DATE]"
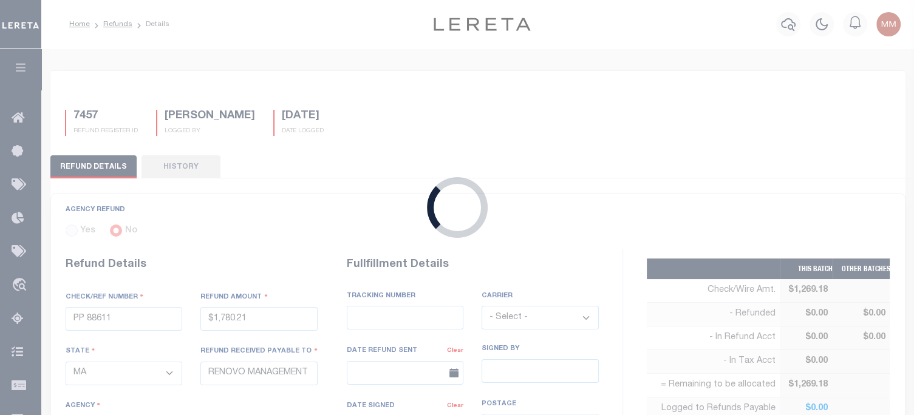
select select "2500505000"
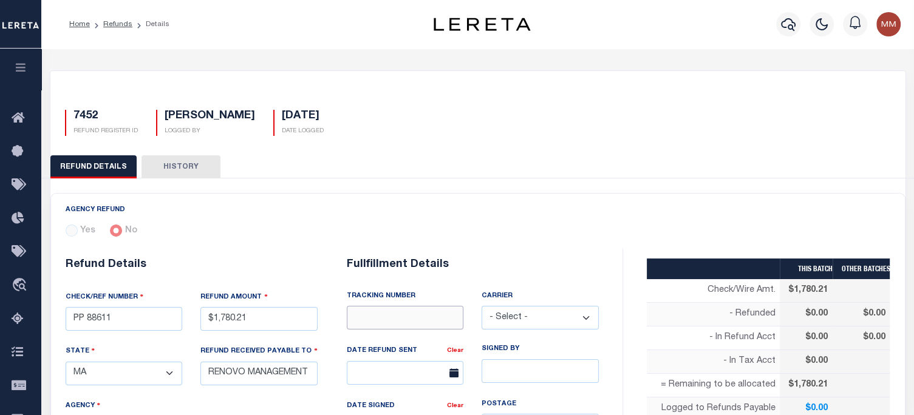
click at [411, 312] on input "text" at bounding box center [405, 318] width 117 height 24
type input "WIRED FUNDS"
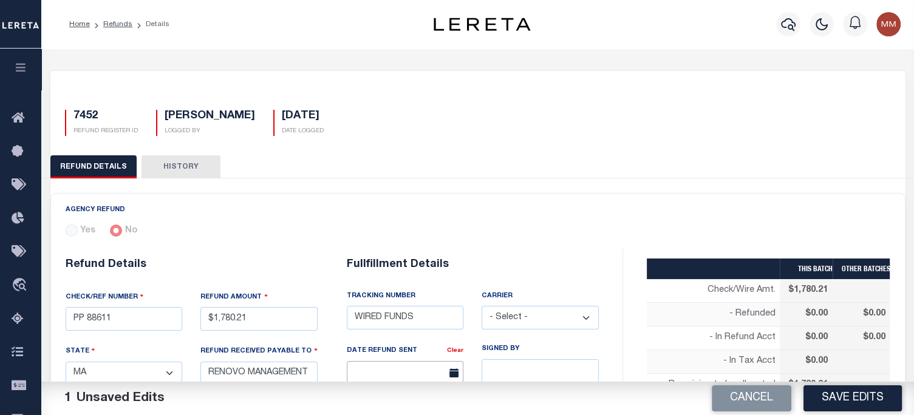
click at [408, 369] on input "text" at bounding box center [405, 373] width 117 height 24
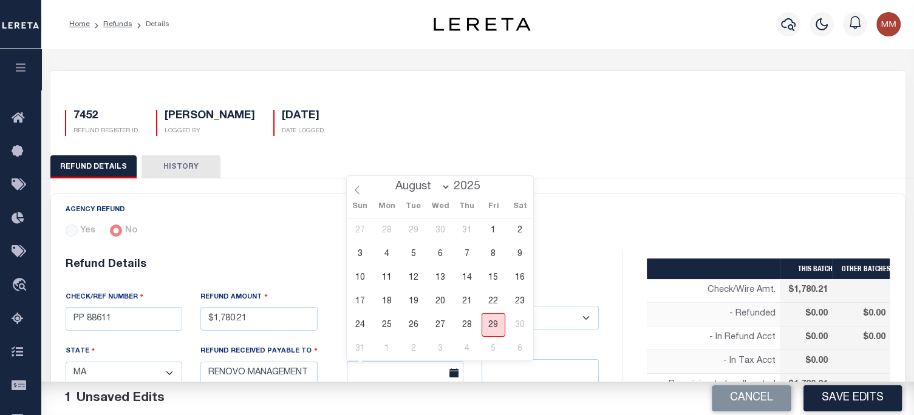
drag, startPoint x: 489, startPoint y: 326, endPoint x: 614, endPoint y: 344, distance: 126.4
click at [491, 326] on span "29" at bounding box center [494, 325] width 24 height 24
type input "[DATE]"
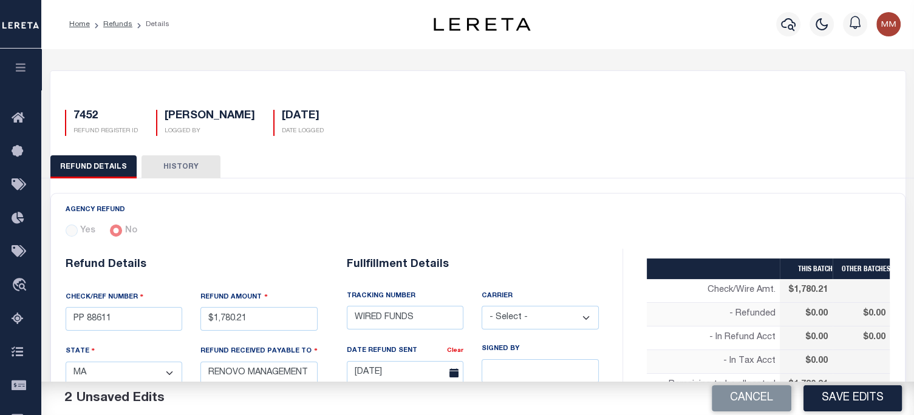
click at [683, 397] on button "Save Edits" at bounding box center [852, 399] width 98 height 26
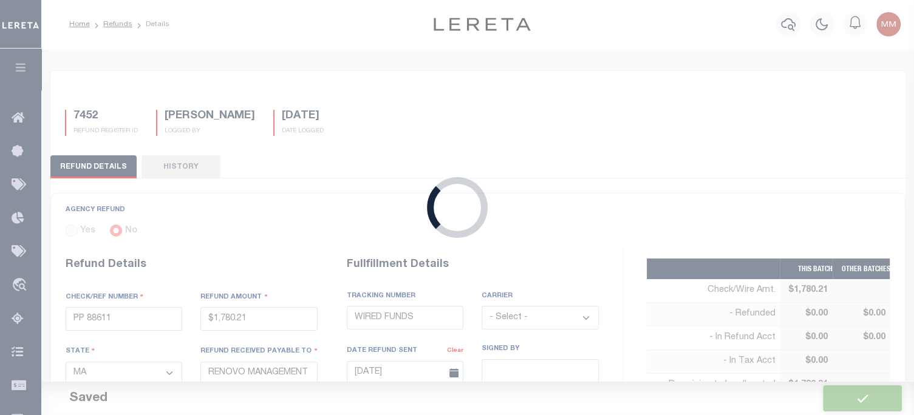
type input "$1,780.21"
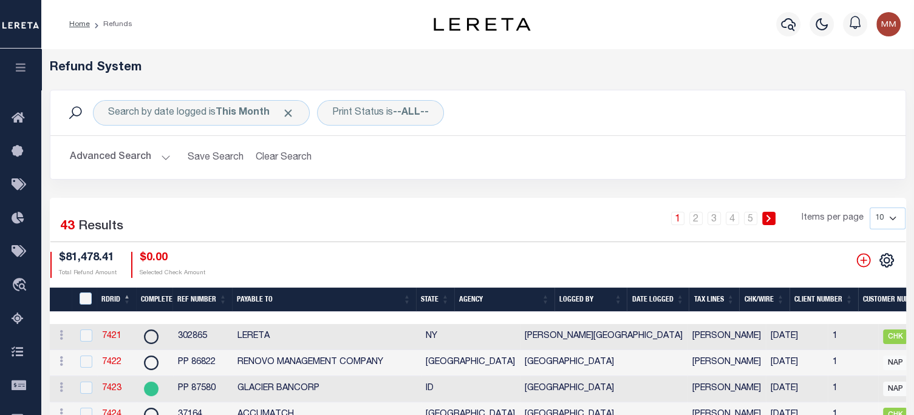
click at [683, 262] on div "CSV Export Selected Print Show Filter Show Search Columns 0: 1: RefundDepositRe…" at bounding box center [873, 260] width 64 height 17
click at [683, 256] on icon at bounding box center [886, 260] width 13 height 13
drag, startPoint x: 802, startPoint y: 172, endPoint x: 366, endPoint y: 244, distance: 442.0
click at [683, 172] on span "Show Filter" at bounding box center [812, 168] width 46 height 9
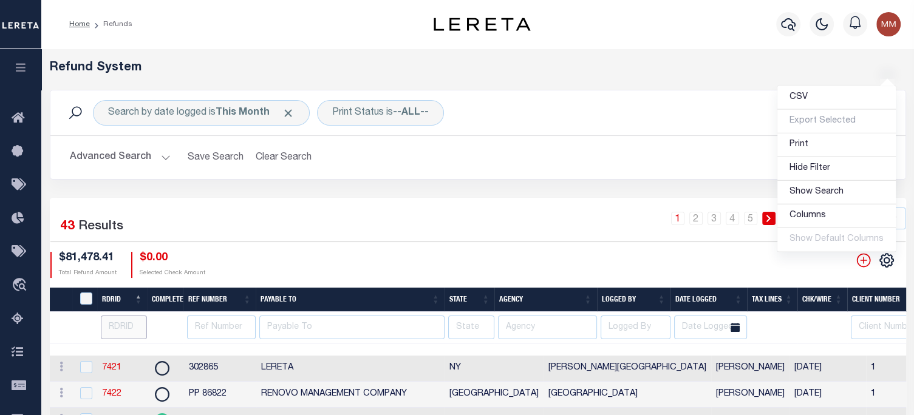
click at [114, 328] on input "number" at bounding box center [124, 328] width 47 height 24
type input "7456"
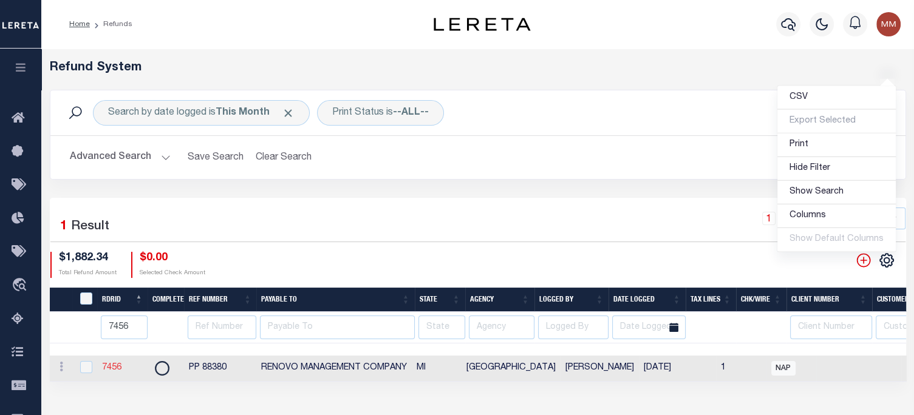
click at [109, 364] on link "7456" at bounding box center [111, 368] width 19 height 9
checkbox input "true"
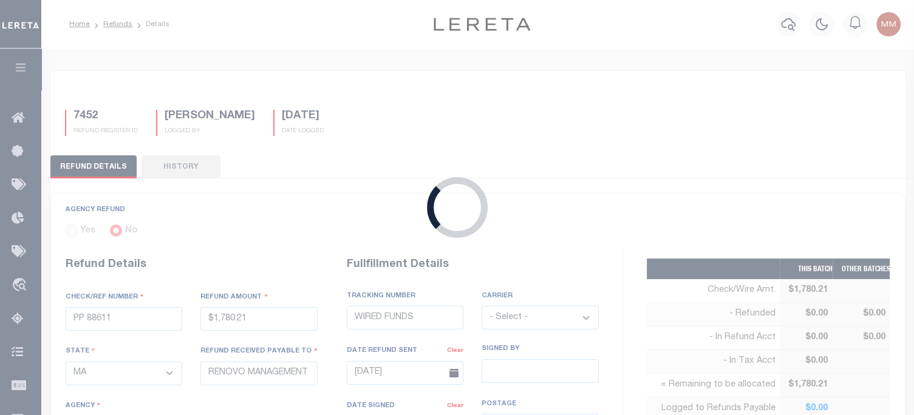
type input "PP 88380"
type input "$1,882.34"
select select "MI"
select select
select select "[PERSON_NAME]"
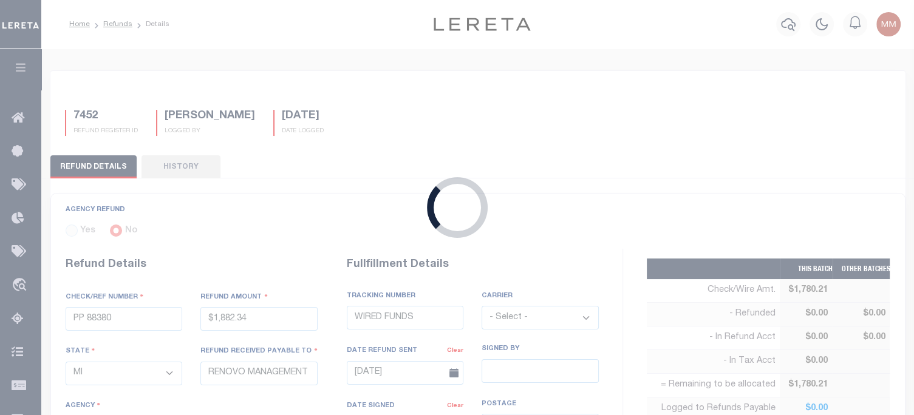
type input "[DATE]"
select select "2616304001"
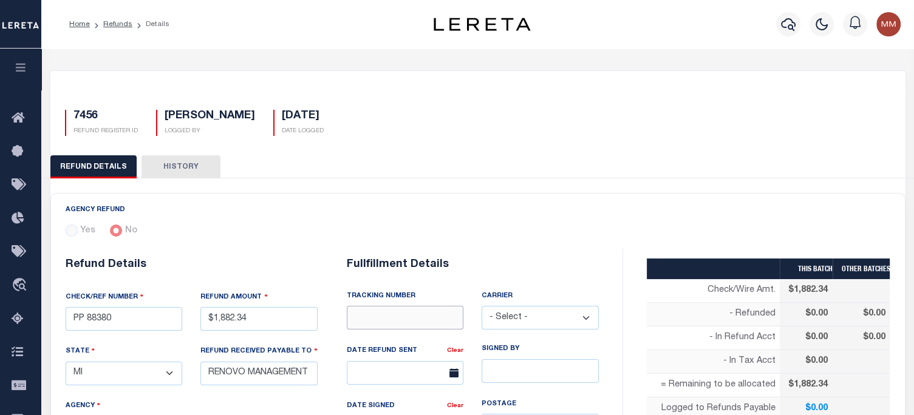
click at [408, 315] on input "text" at bounding box center [405, 318] width 117 height 24
type input "WIRED FUNDS"
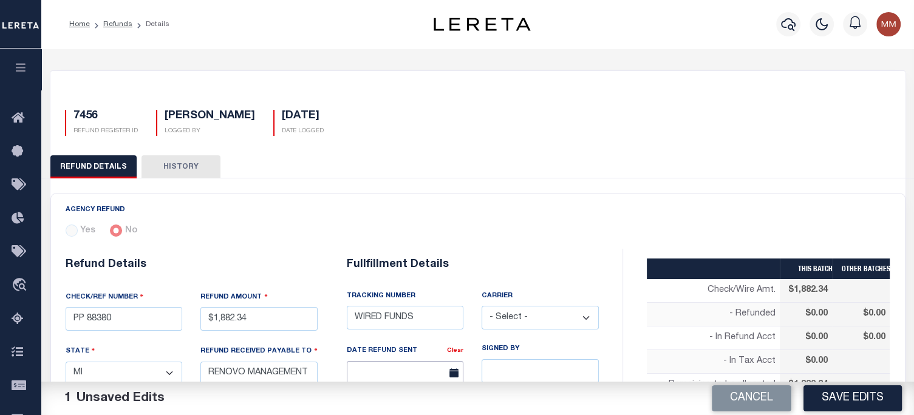
click at [410, 377] on input "text" at bounding box center [405, 373] width 117 height 24
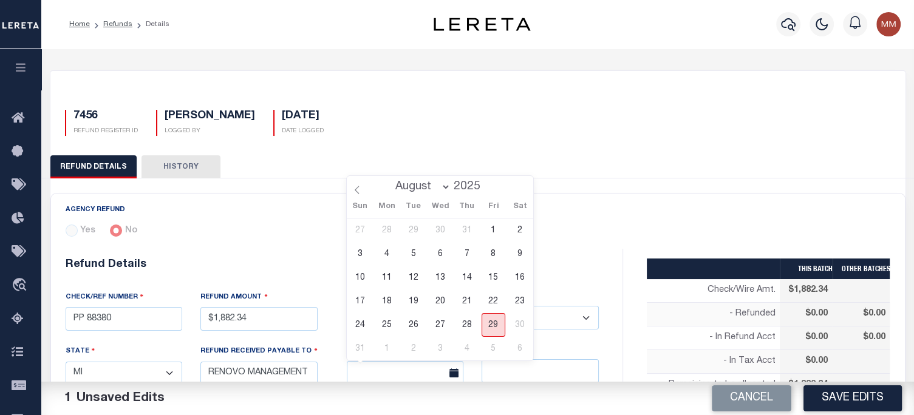
click at [489, 325] on span "29" at bounding box center [494, 325] width 24 height 24
type input "[DATE]"
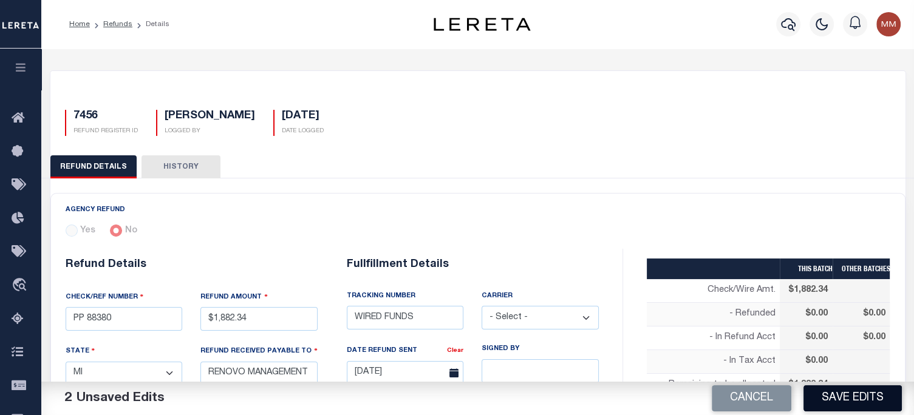
click at [683, 398] on button "Save Edits" at bounding box center [852, 399] width 98 height 26
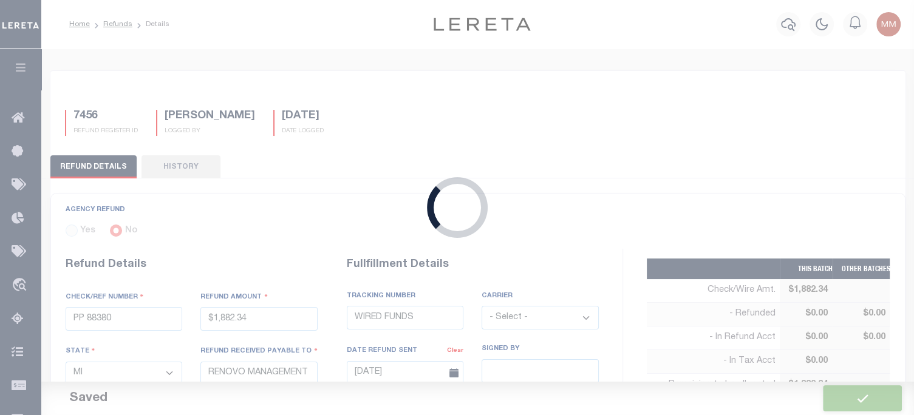
type input "$1,882.34"
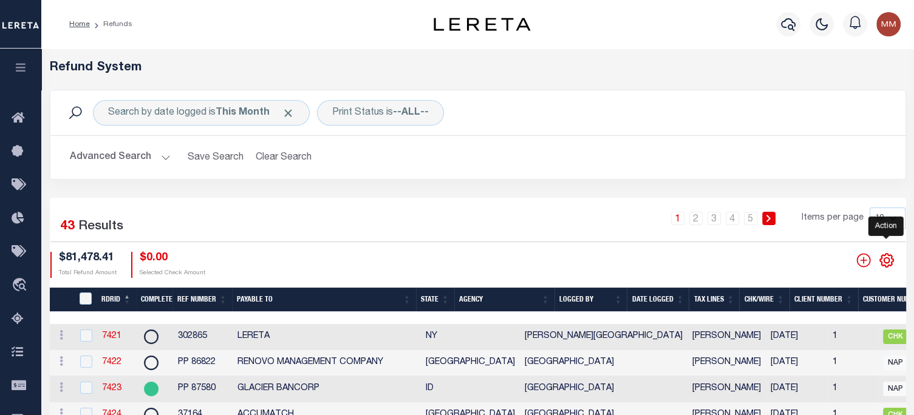
click at [683, 263] on icon "" at bounding box center [887, 261] width 16 height 16
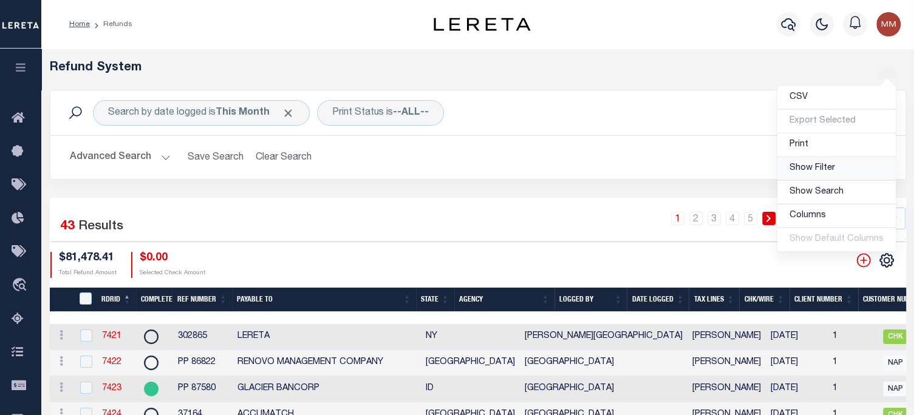
click at [683, 171] on span "Show Filter" at bounding box center [812, 168] width 46 height 9
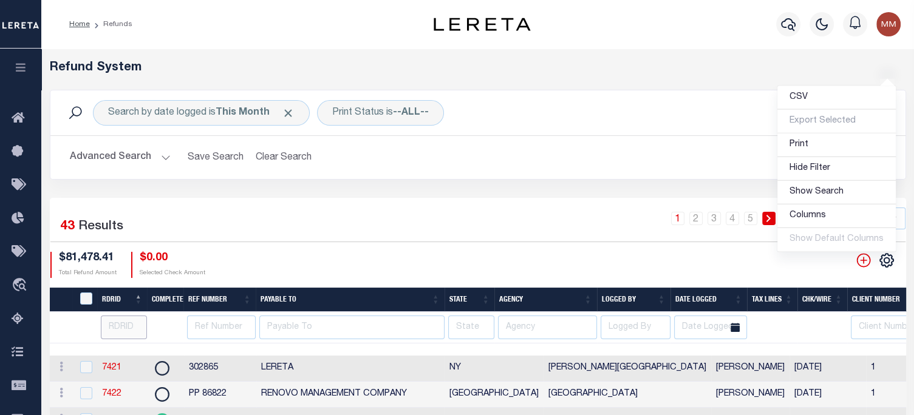
click at [125, 330] on input "number" at bounding box center [124, 328] width 47 height 24
type input "7451"
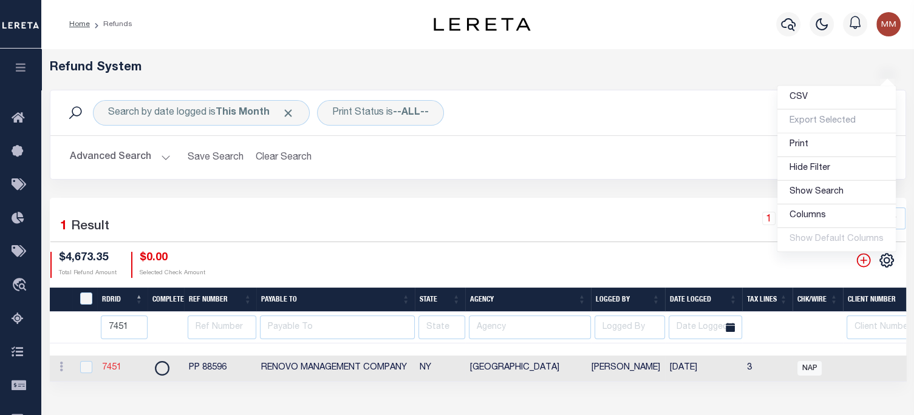
click at [115, 370] on link "7451" at bounding box center [111, 368] width 19 height 9
checkbox input "true"
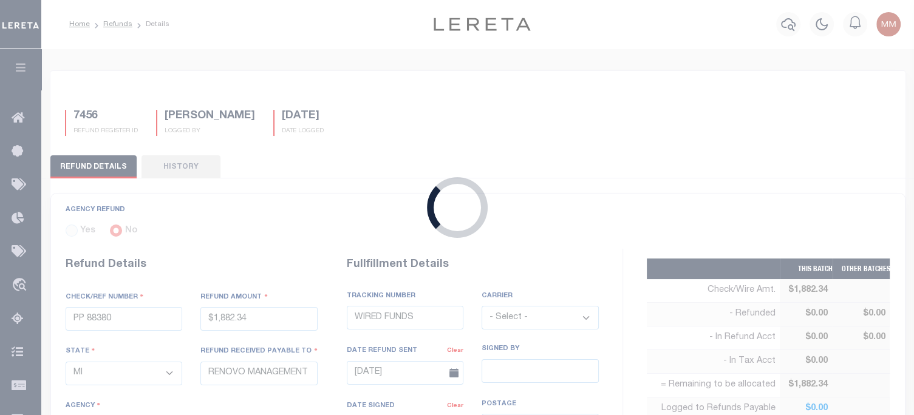
type input "PP 88596"
type input "$4,673.35"
select select "NY"
select select
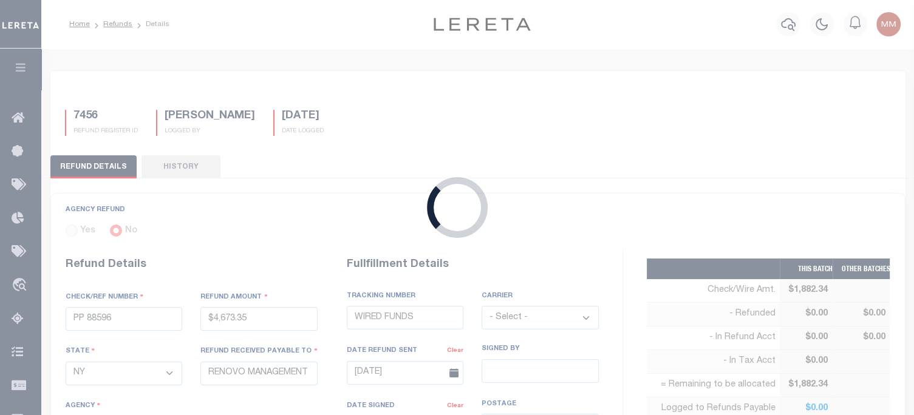
type input "[DATE]"
select select "3605917002"
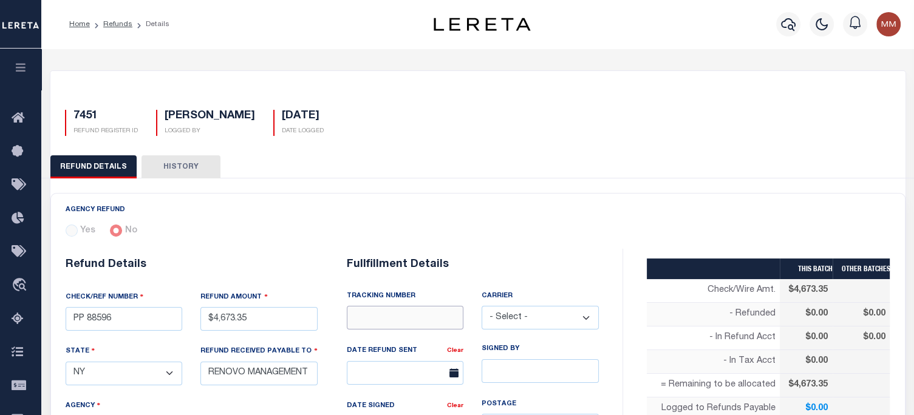
click at [385, 310] on input "text" at bounding box center [405, 318] width 117 height 24
type input "WIRED FUNDS"
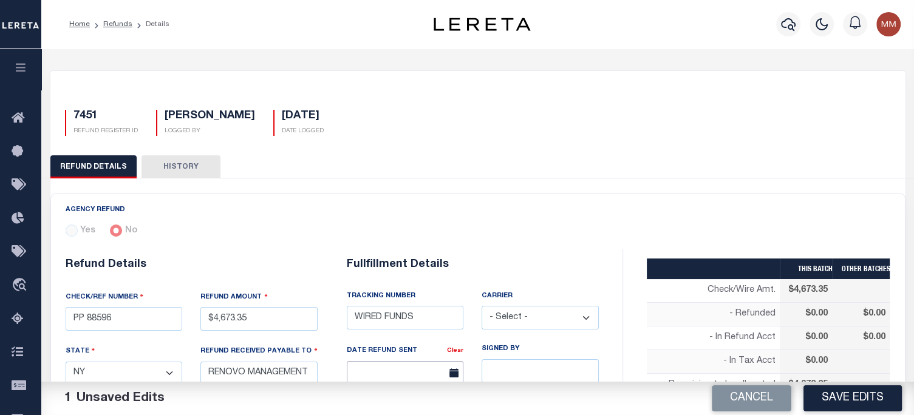
click at [400, 369] on input "text" at bounding box center [405, 373] width 117 height 24
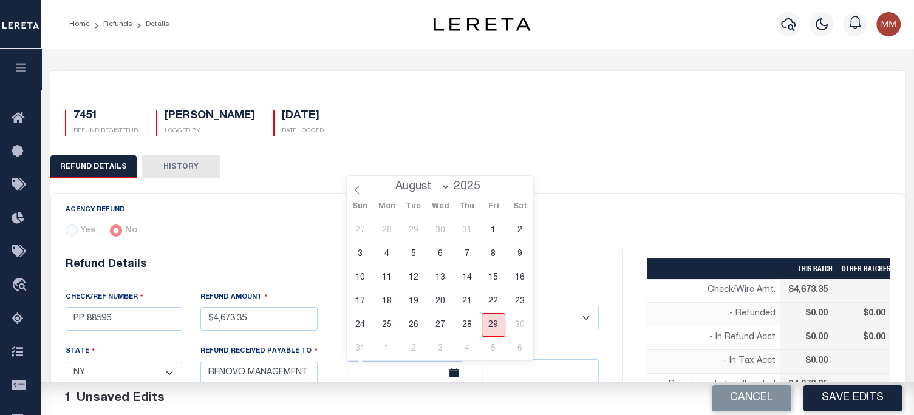
click at [492, 323] on span "29" at bounding box center [494, 325] width 24 height 24
type input "[DATE]"
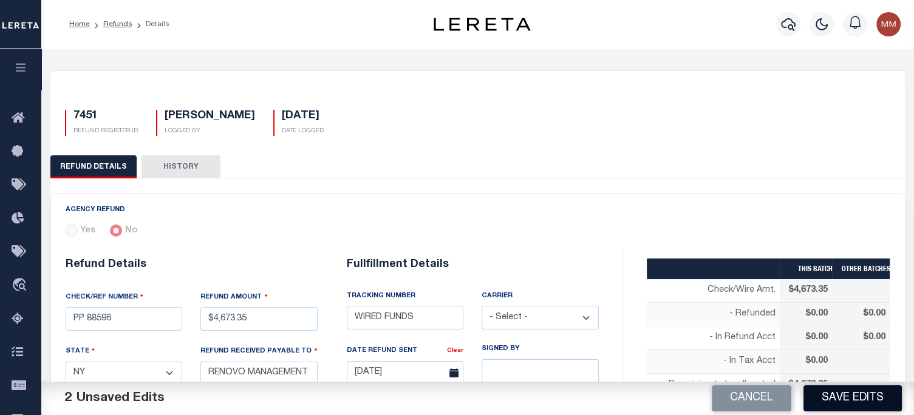
click at [683, 397] on button "Save Edits" at bounding box center [852, 399] width 98 height 26
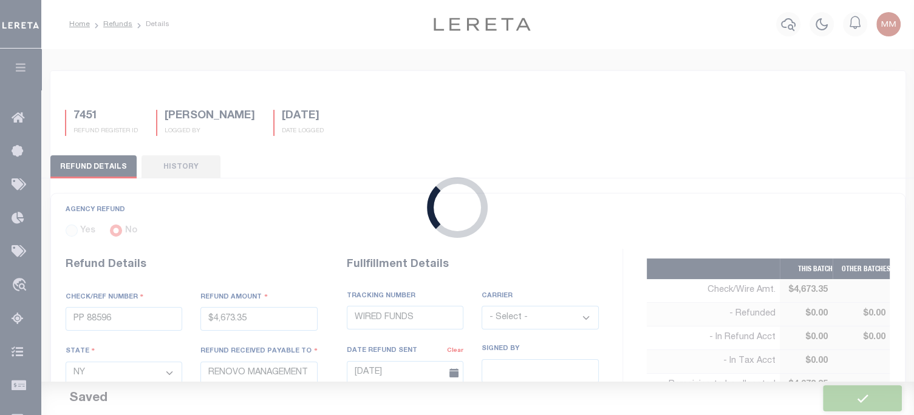
type input "$4,673.35"
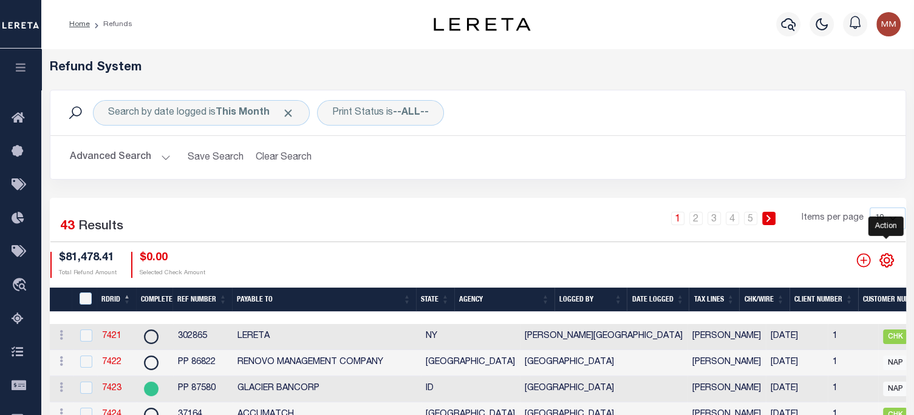
click at [683, 261] on icon "" at bounding box center [887, 261] width 16 height 16
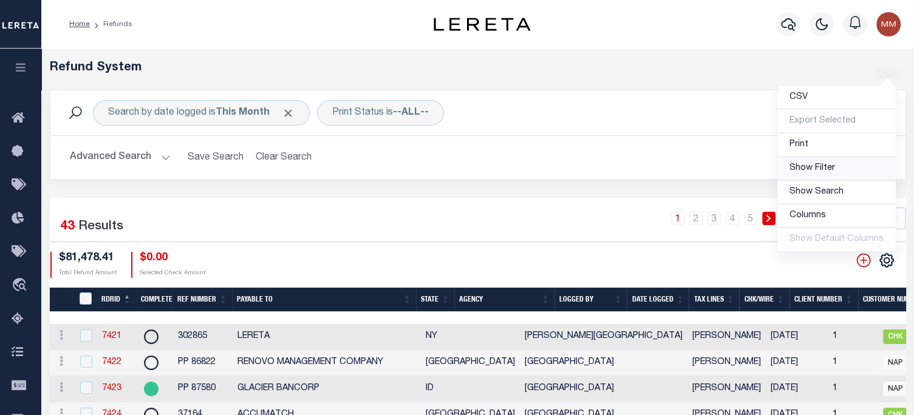
click at [683, 170] on span "Show Filter" at bounding box center [812, 168] width 46 height 9
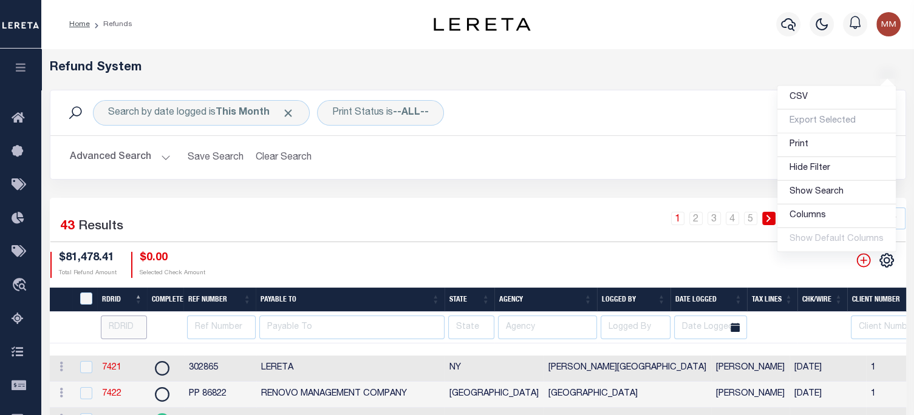
click at [122, 332] on input "number" at bounding box center [124, 328] width 47 height 24
type input "7450"
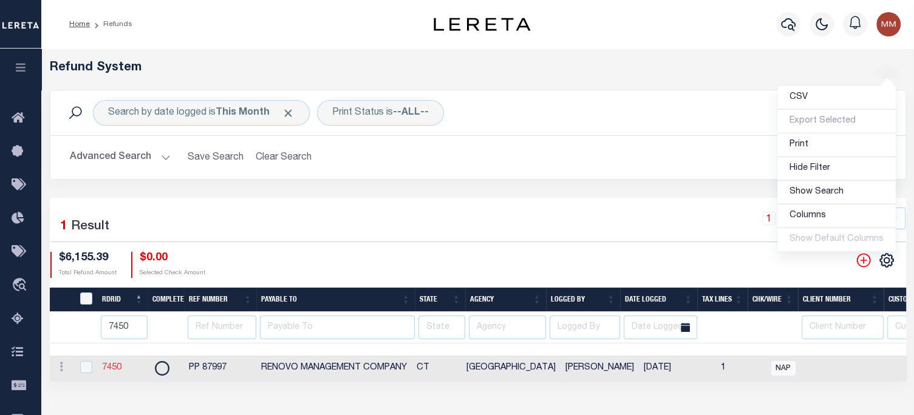
click at [113, 368] on link "7450" at bounding box center [111, 368] width 19 height 9
checkbox input "true"
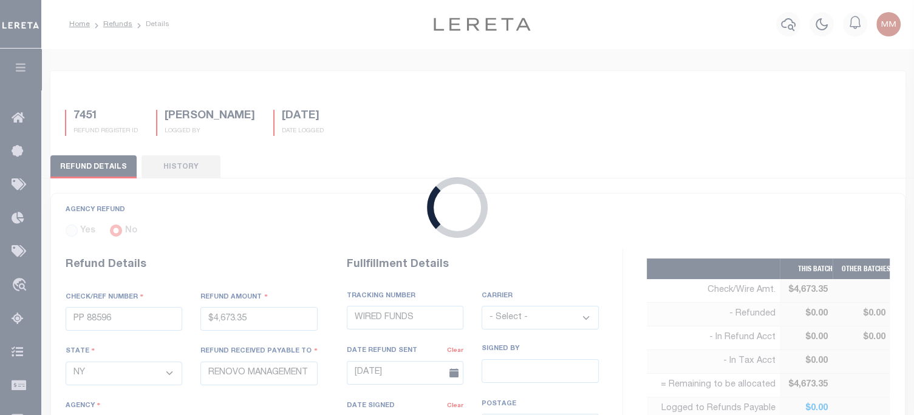
type input "PP 87997"
type input "$6,155.39"
select select "CT"
select select
select select "900317009"
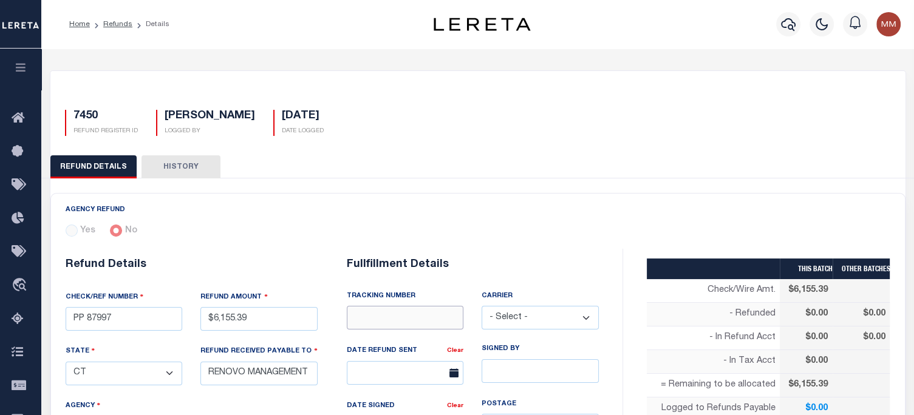
drag, startPoint x: 384, startPoint y: 313, endPoint x: 391, endPoint y: 307, distance: 8.6
click at [384, 313] on input "text" at bounding box center [405, 318] width 117 height 24
type input "WIRED FUNDS"
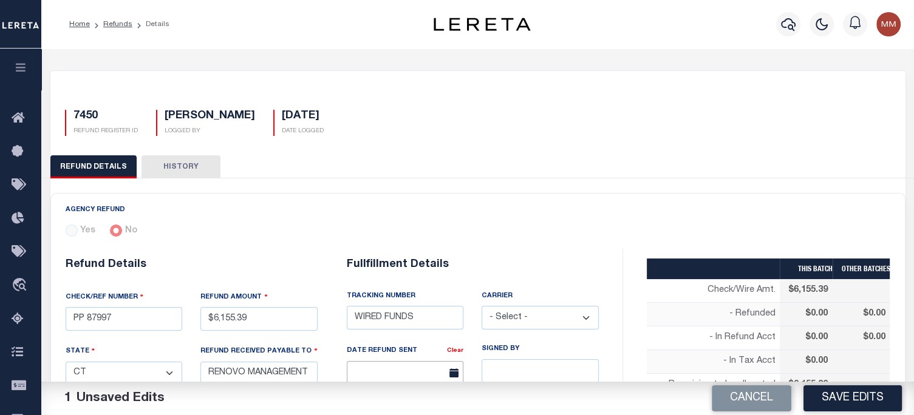
click at [404, 375] on input "text" at bounding box center [405, 373] width 117 height 24
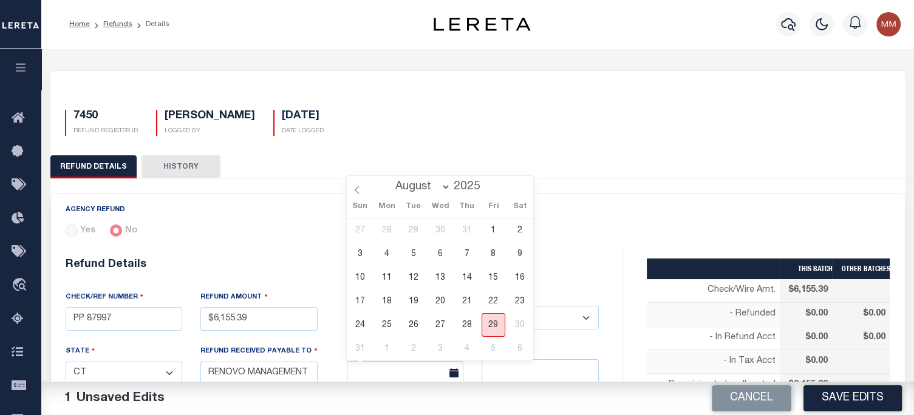
click at [491, 328] on span "29" at bounding box center [494, 325] width 24 height 24
type input "[DATE]"
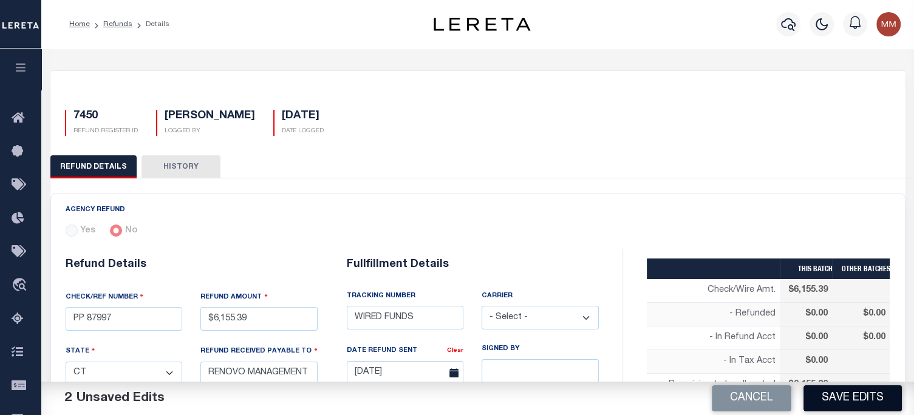
click at [683, 398] on button "Save Edits" at bounding box center [852, 399] width 98 height 26
type input "$6,155.39"
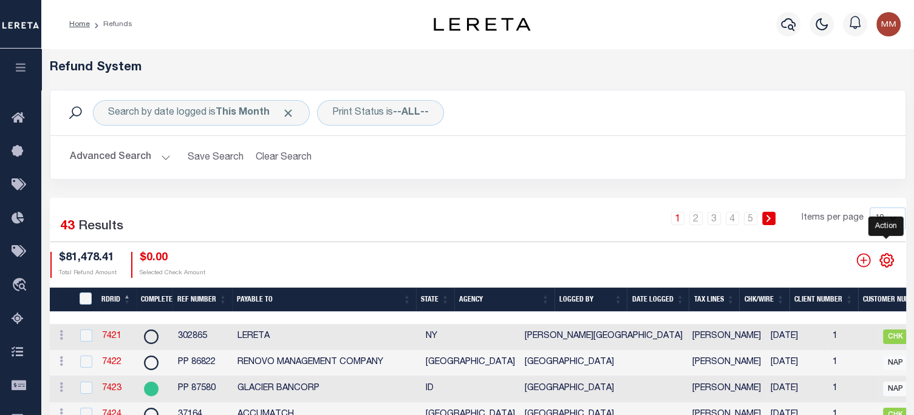
click at [683, 261] on icon "" at bounding box center [887, 261] width 16 height 16
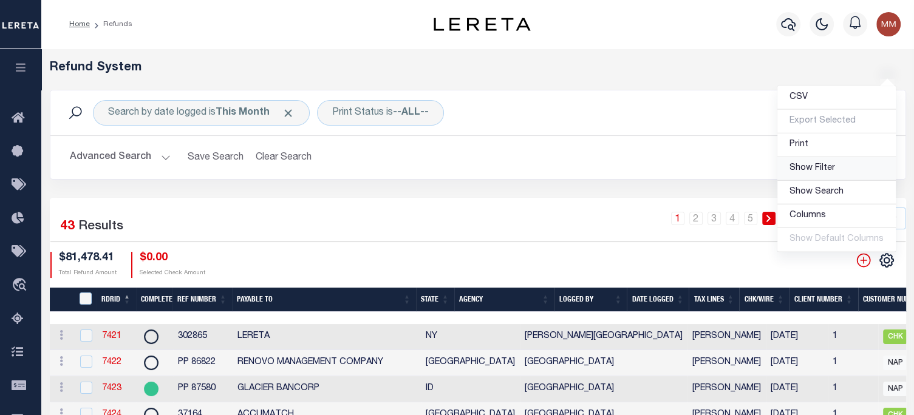
click at [683, 171] on span "Show Filter" at bounding box center [812, 168] width 46 height 9
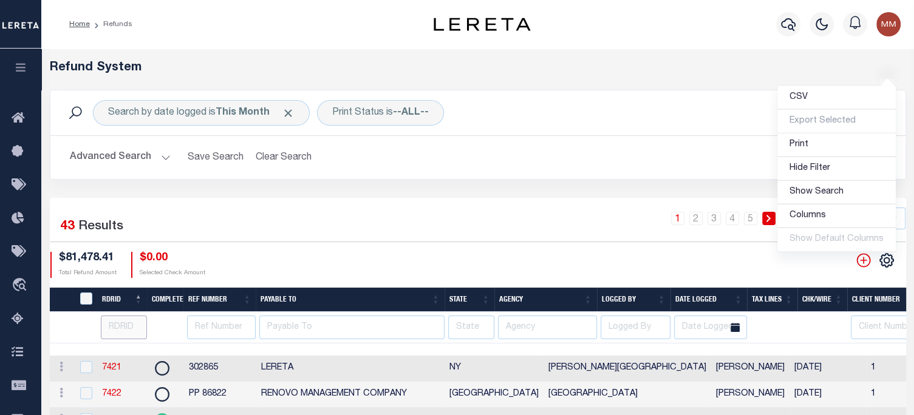
drag, startPoint x: 123, startPoint y: 324, endPoint x: 120, endPoint y: 331, distance: 7.1
click at [122, 325] on input "number" at bounding box center [124, 328] width 47 height 24
type input "7447"
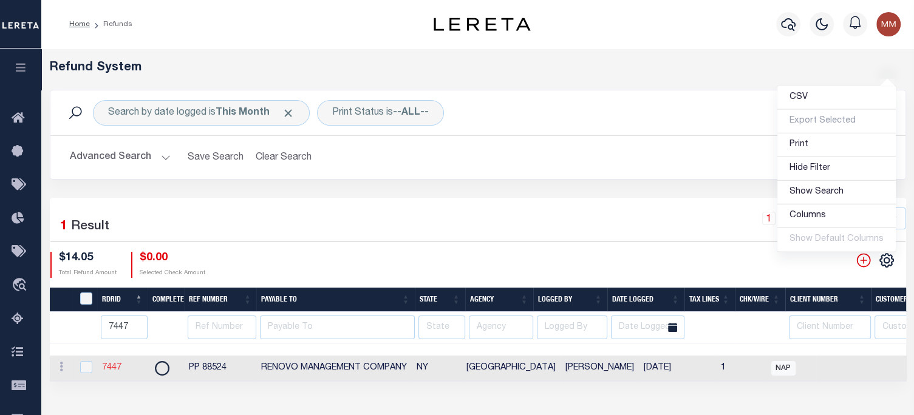
click at [113, 369] on link "7447" at bounding box center [111, 368] width 19 height 9
checkbox input "true"
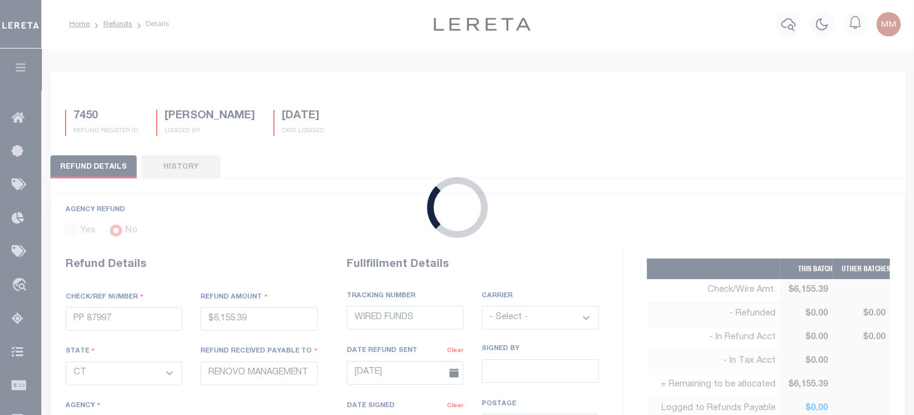
type input "PP 88524"
type input "$14.05"
select select "NY"
select select
select select "[PERSON_NAME]"
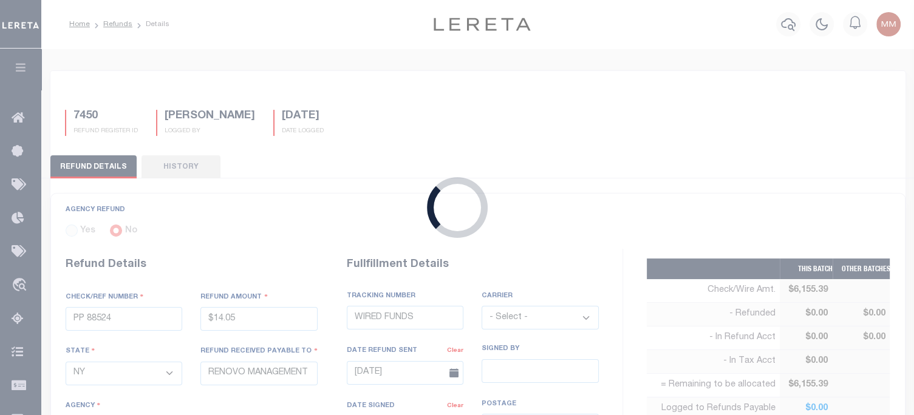
type input "[DATE]"
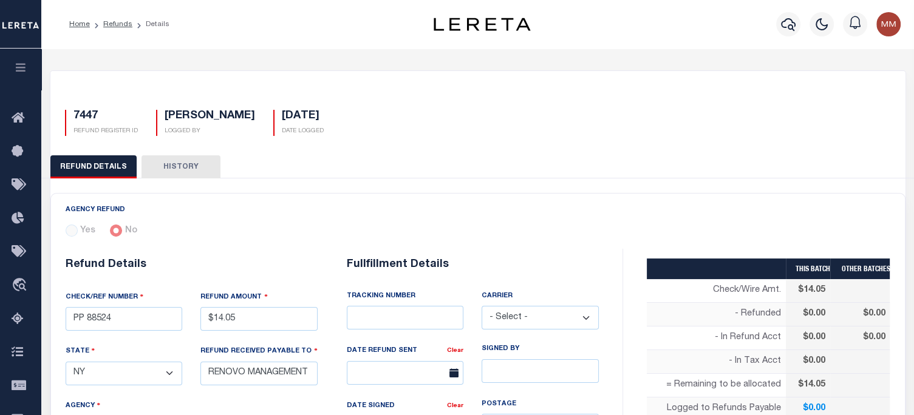
select select "3608103000"
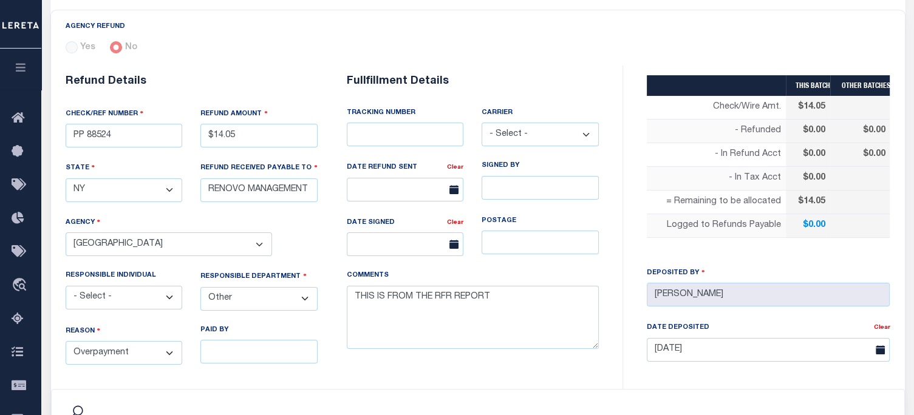
scroll to position [243, 0]
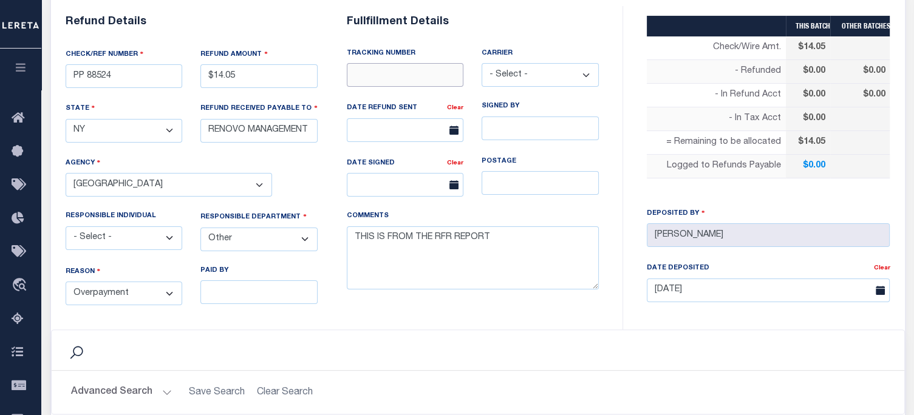
click at [404, 81] on input "text" at bounding box center [405, 75] width 117 height 24
type input "WIRED FUNDS"
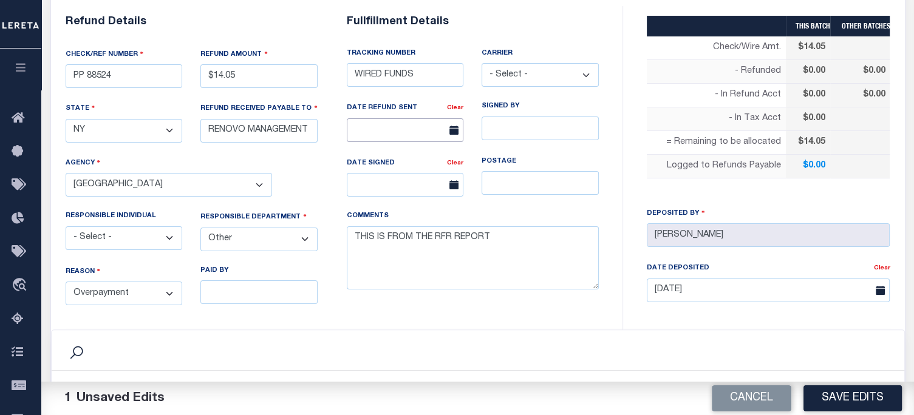
click at [403, 132] on input "text" at bounding box center [405, 130] width 117 height 24
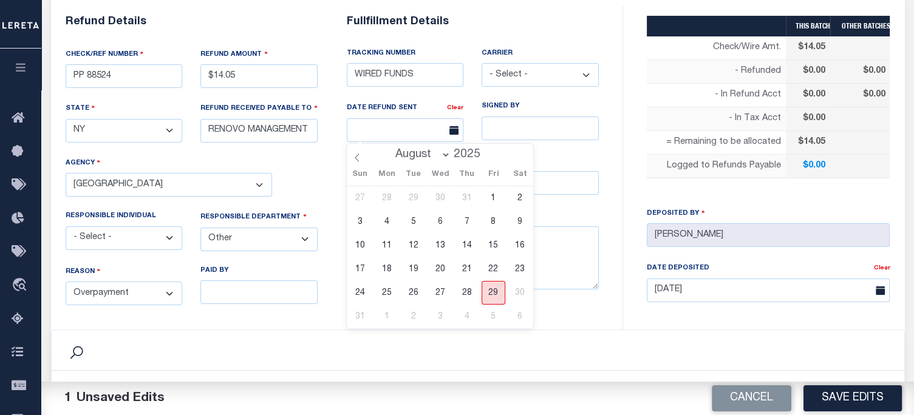
click at [494, 291] on span "29" at bounding box center [494, 293] width 24 height 24
type input "[DATE]"
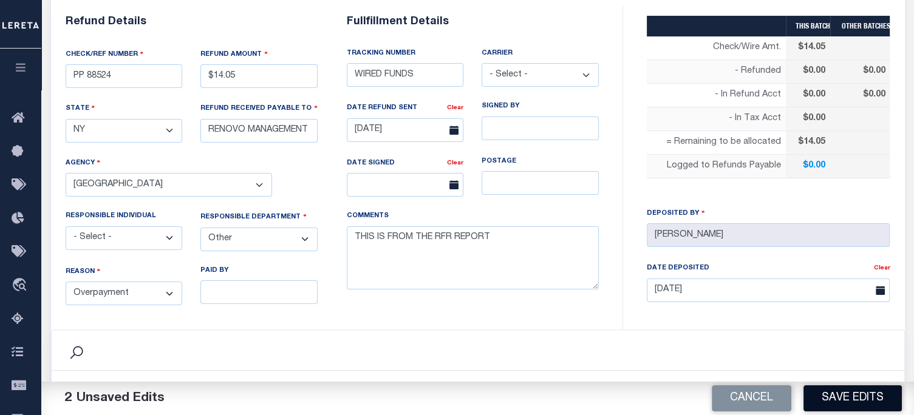
click at [683, 404] on button "Save Edits" at bounding box center [852, 399] width 98 height 26
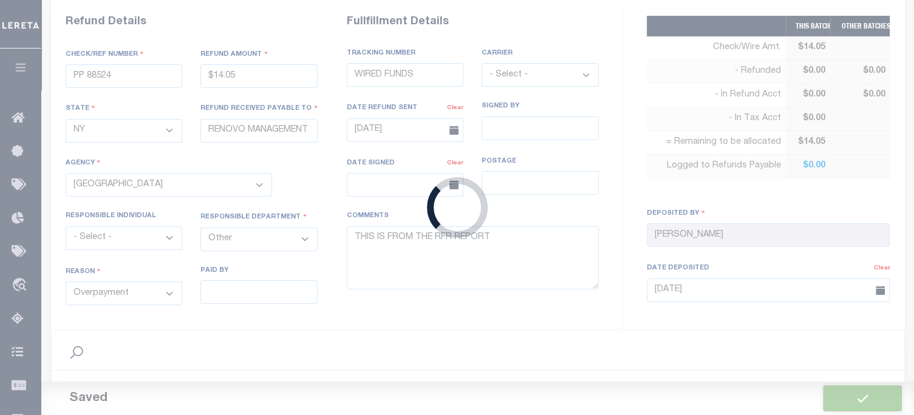
type input "$14.05"
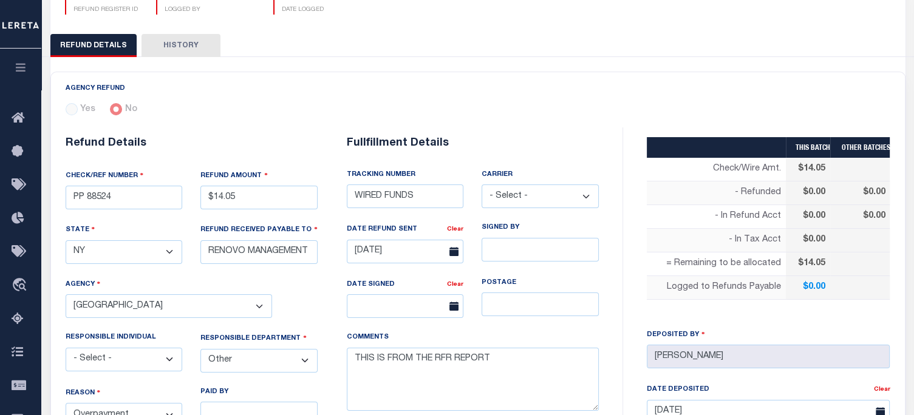
scroll to position [0, 0]
